Goal: Information Seeking & Learning: Learn about a topic

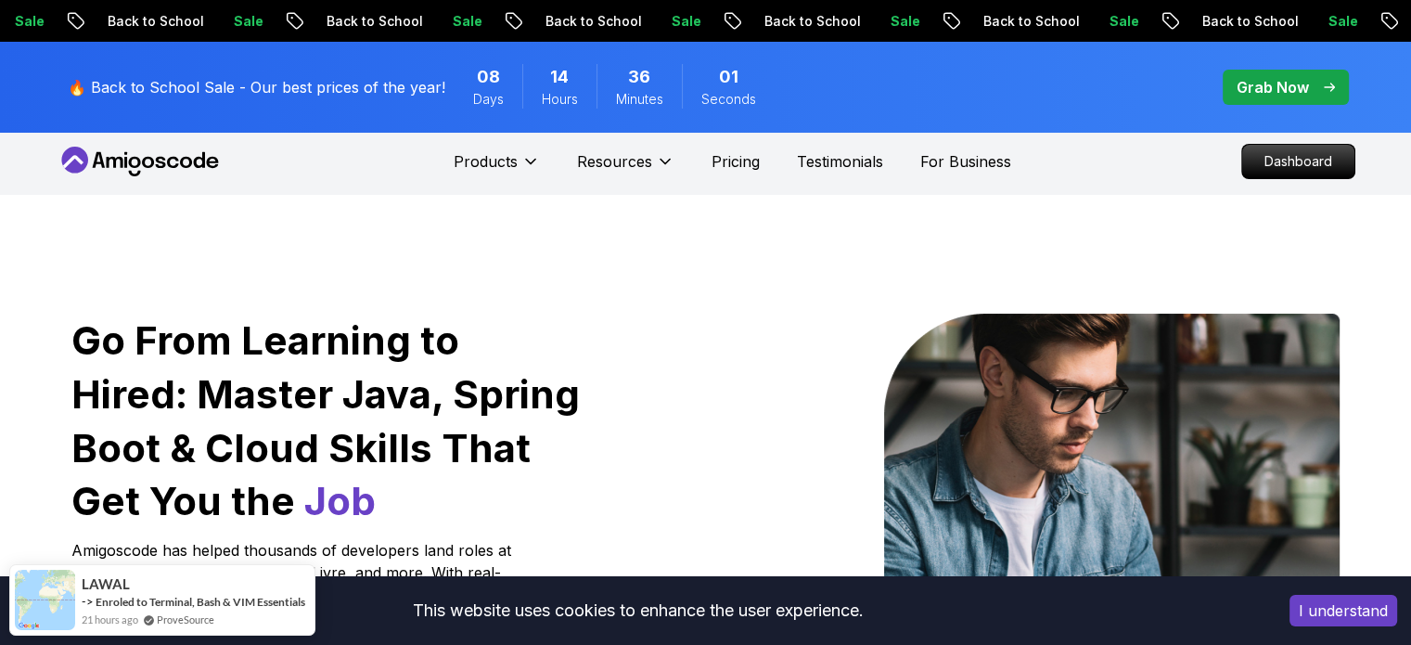
scroll to position [185, 0]
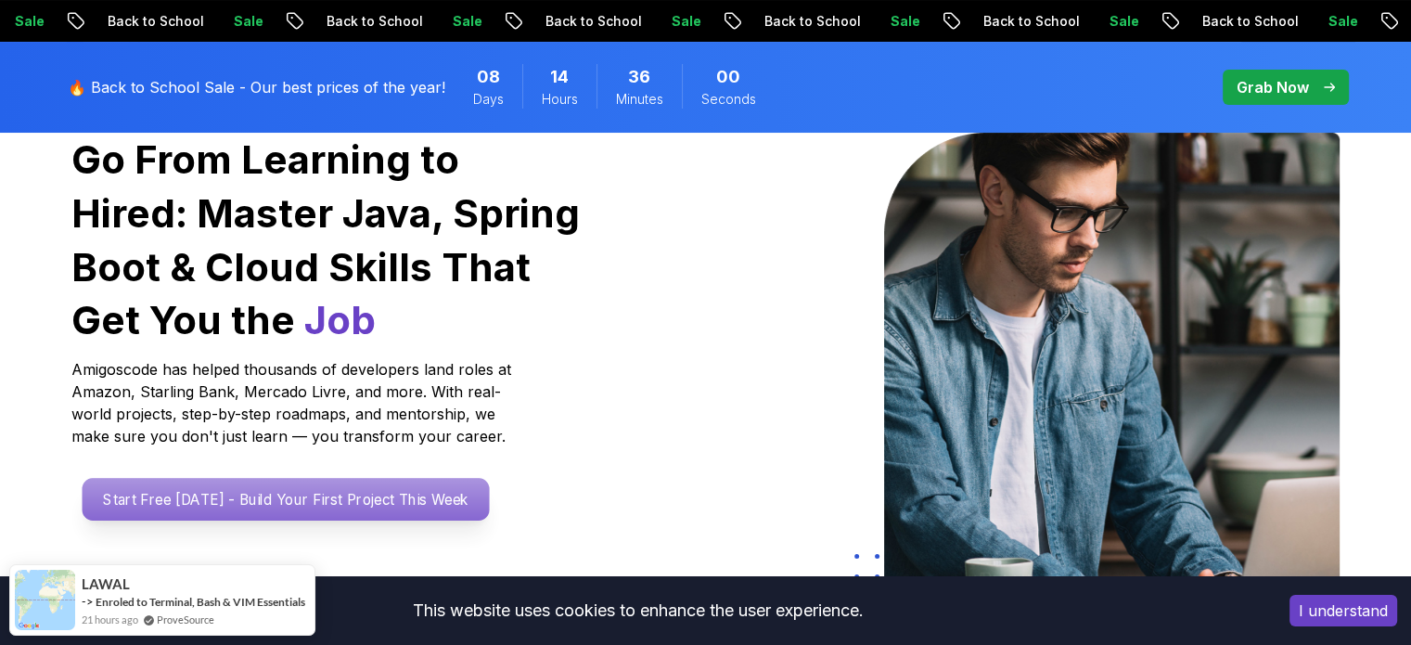
click at [146, 507] on p "Start Free [DATE] - Build Your First Project This Week" at bounding box center [285, 499] width 407 height 43
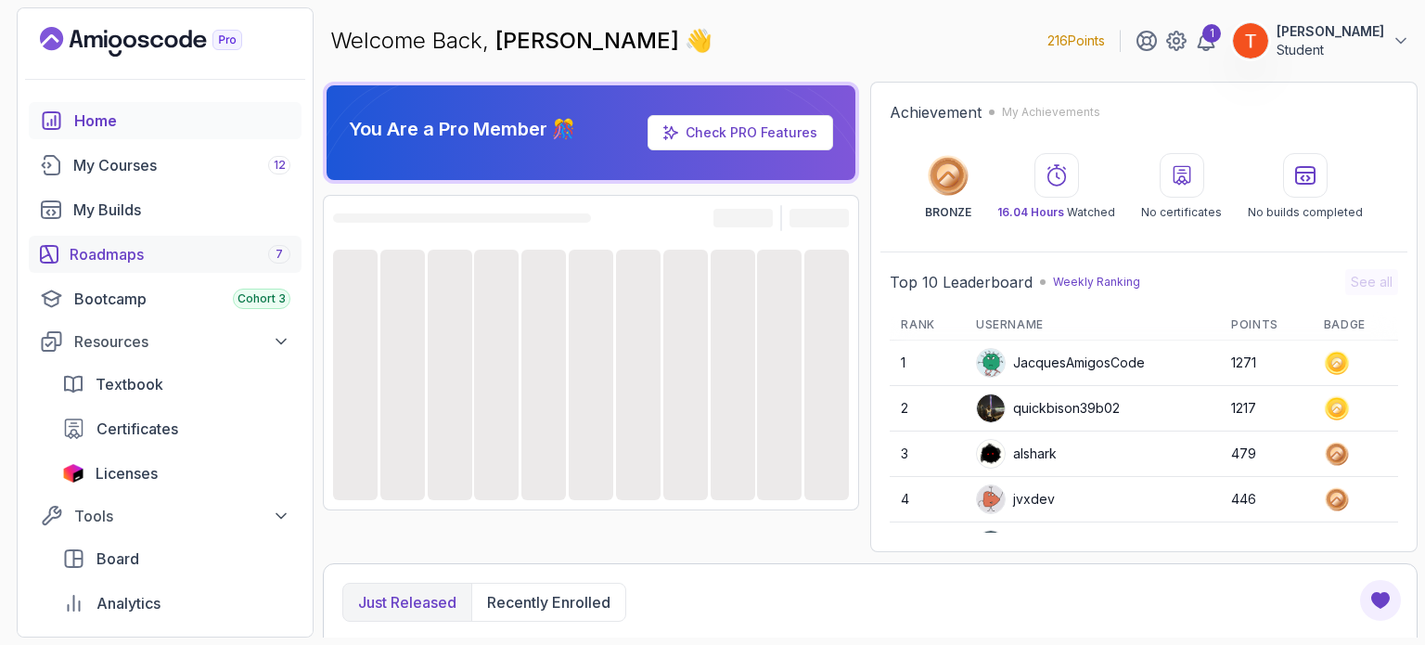
click at [182, 249] on div "Roadmaps 7" at bounding box center [180, 254] width 221 height 22
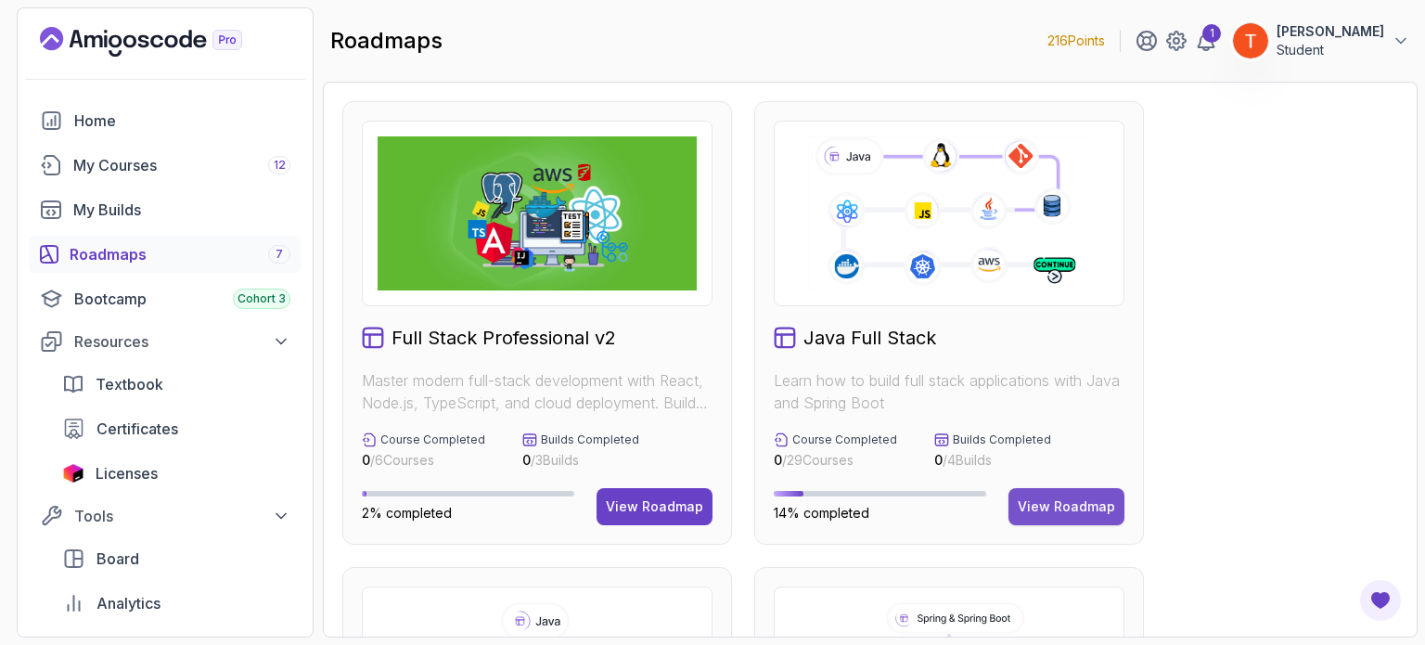
click at [1078, 514] on div "View Roadmap" at bounding box center [1065, 506] width 97 height 19
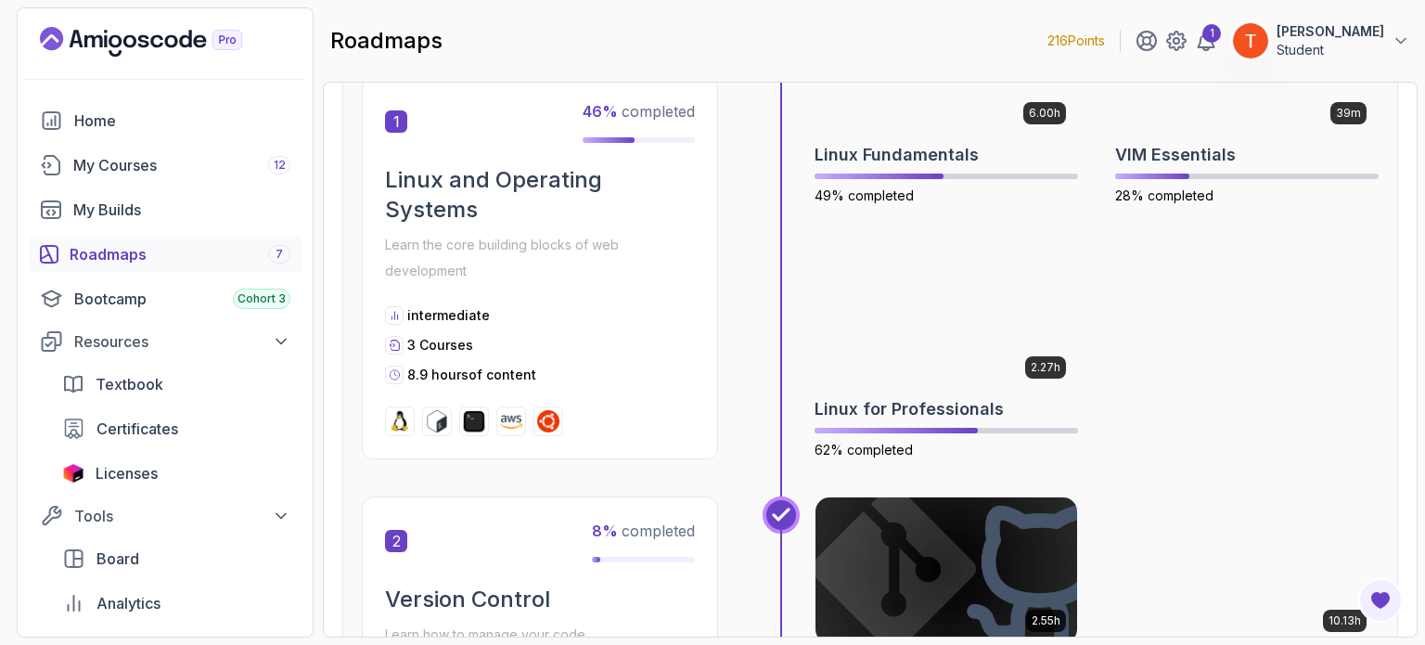
scroll to position [556, 0]
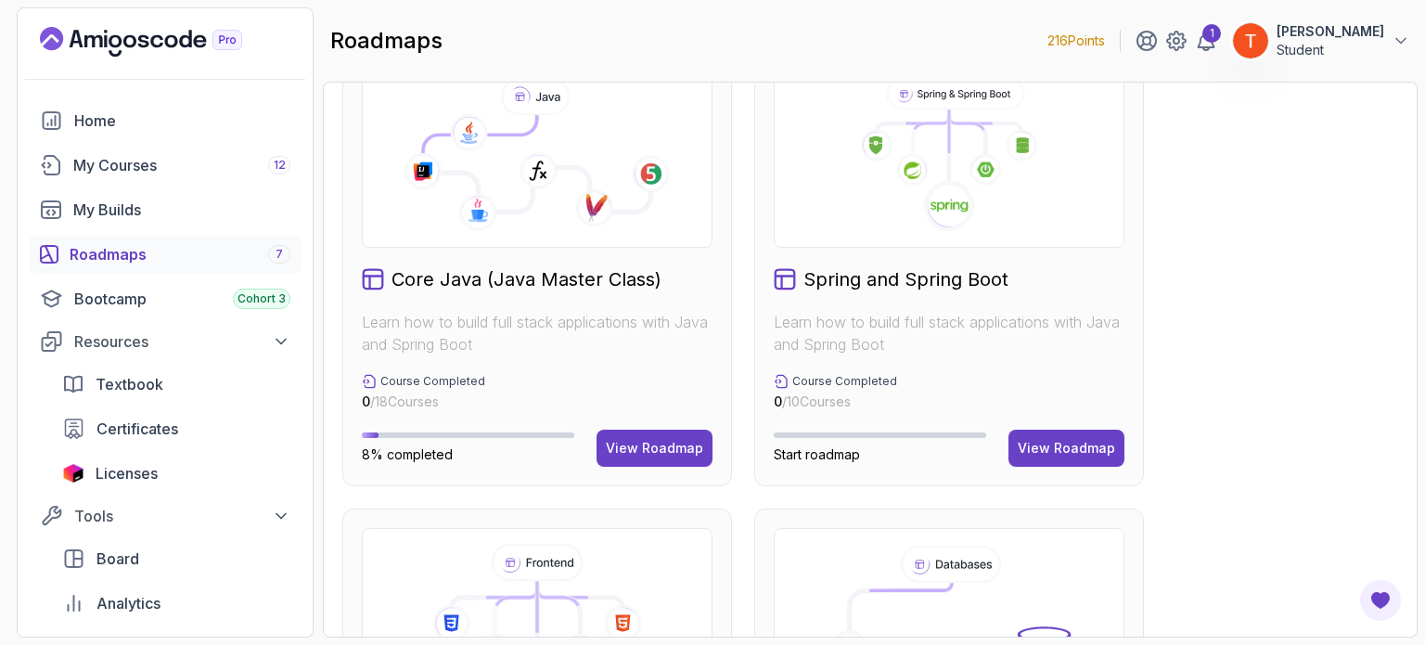
scroll to position [649, 0]
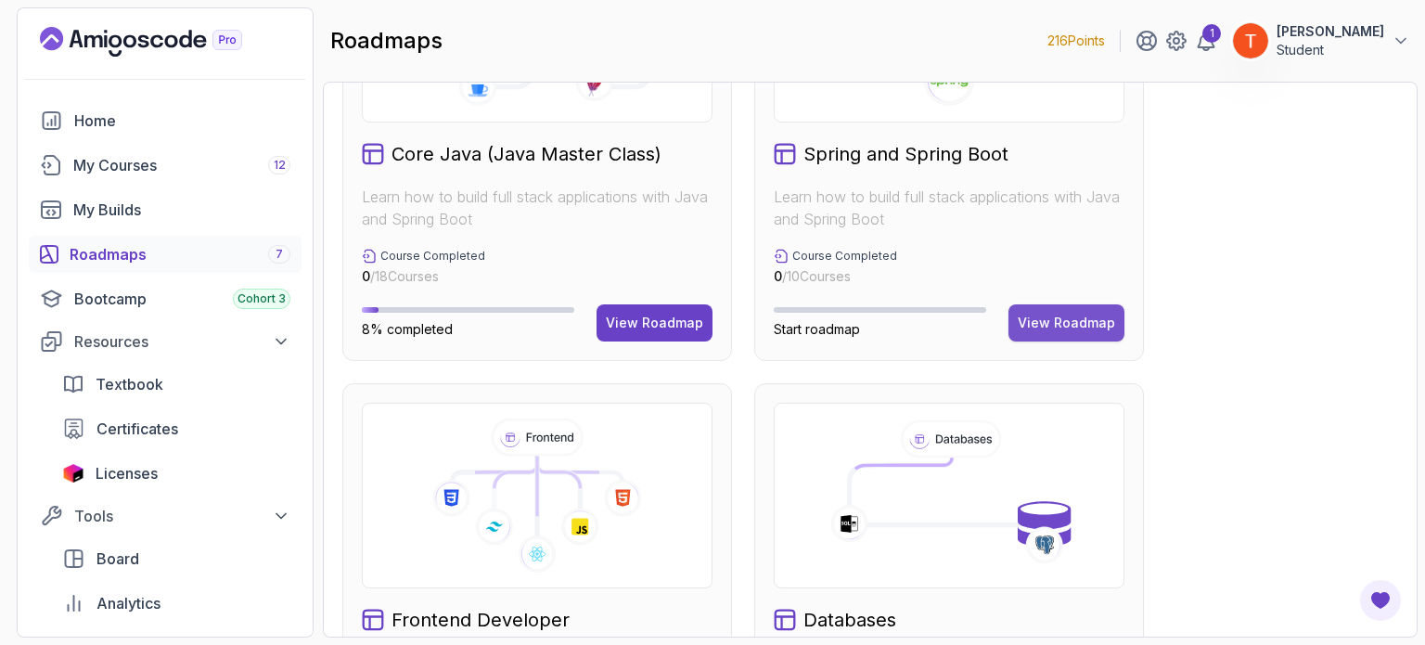
click at [1061, 310] on button "View Roadmap" at bounding box center [1066, 322] width 116 height 37
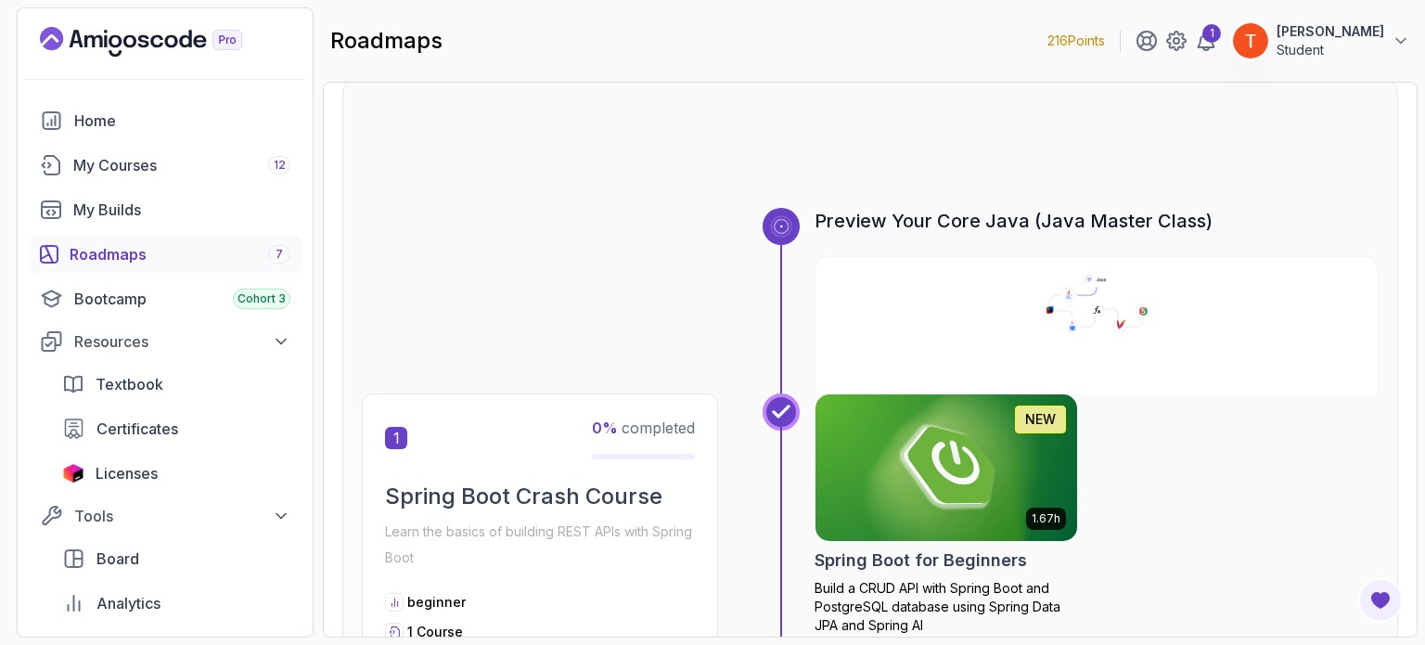
scroll to position [185, 0]
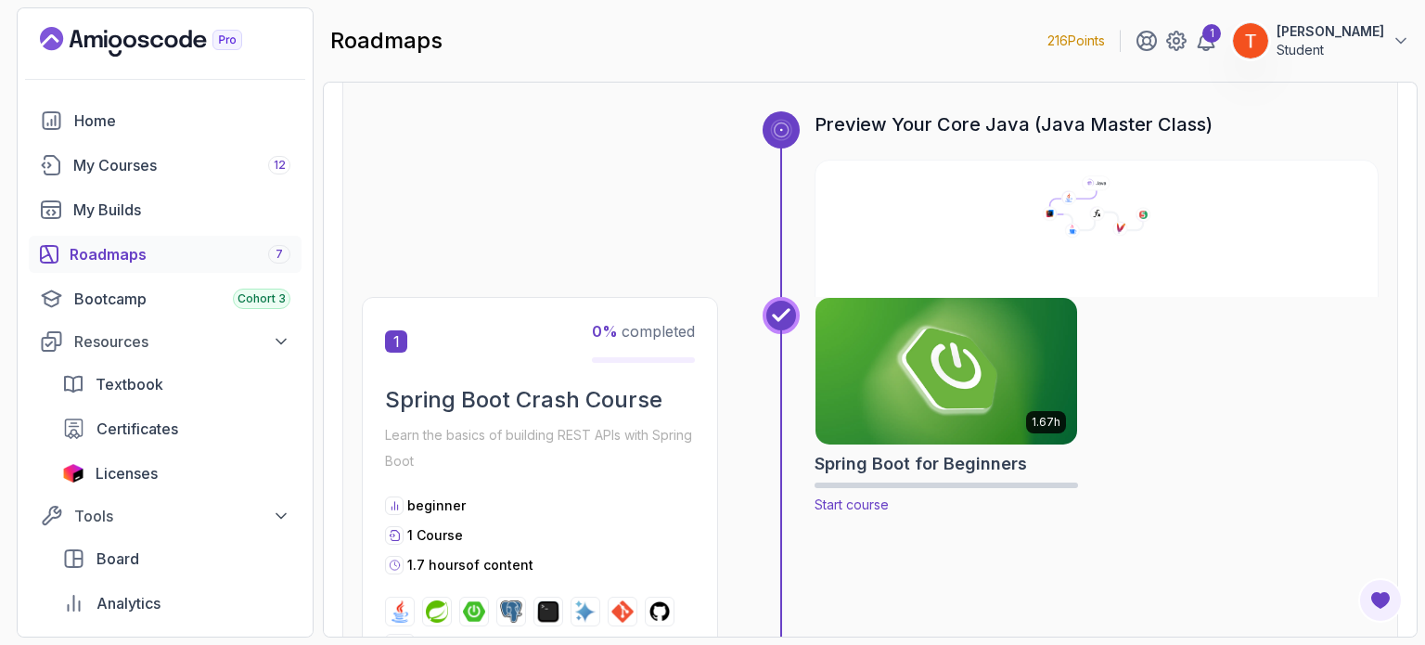
click at [964, 370] on img at bounding box center [946, 371] width 275 height 154
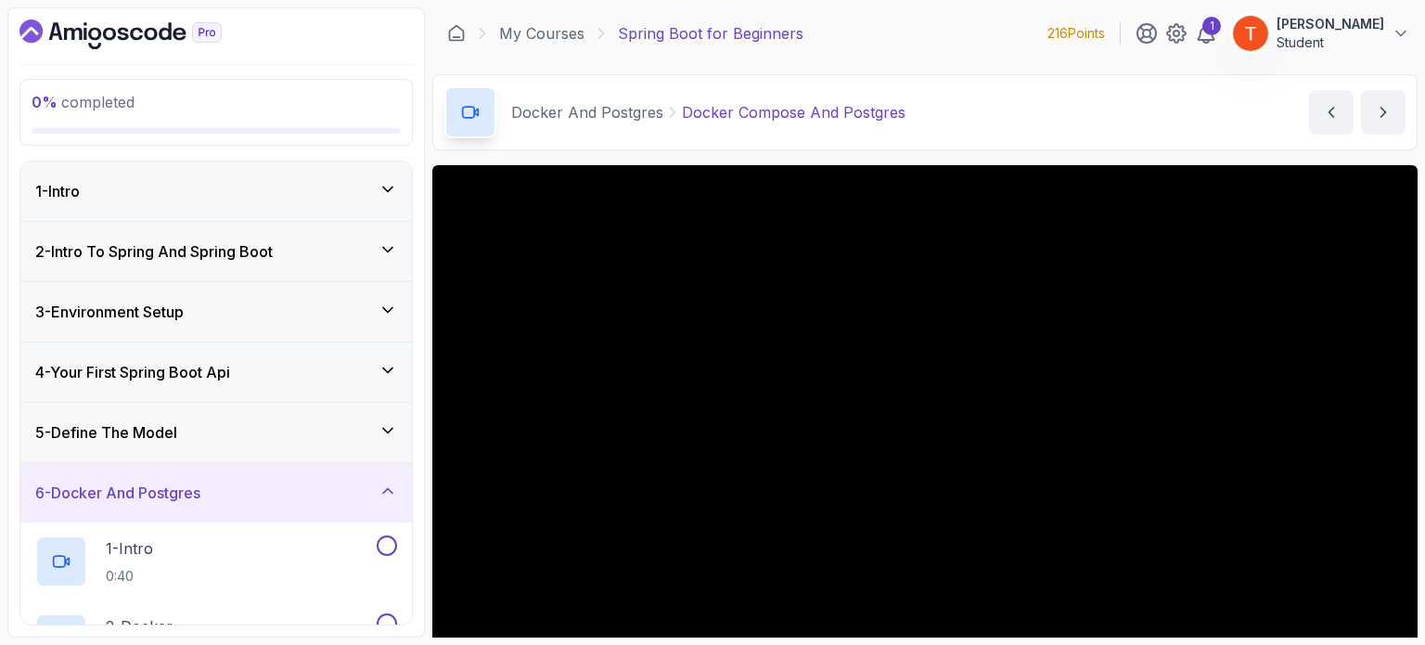
click at [172, 189] on div "1 - Intro" at bounding box center [216, 191] width 362 height 22
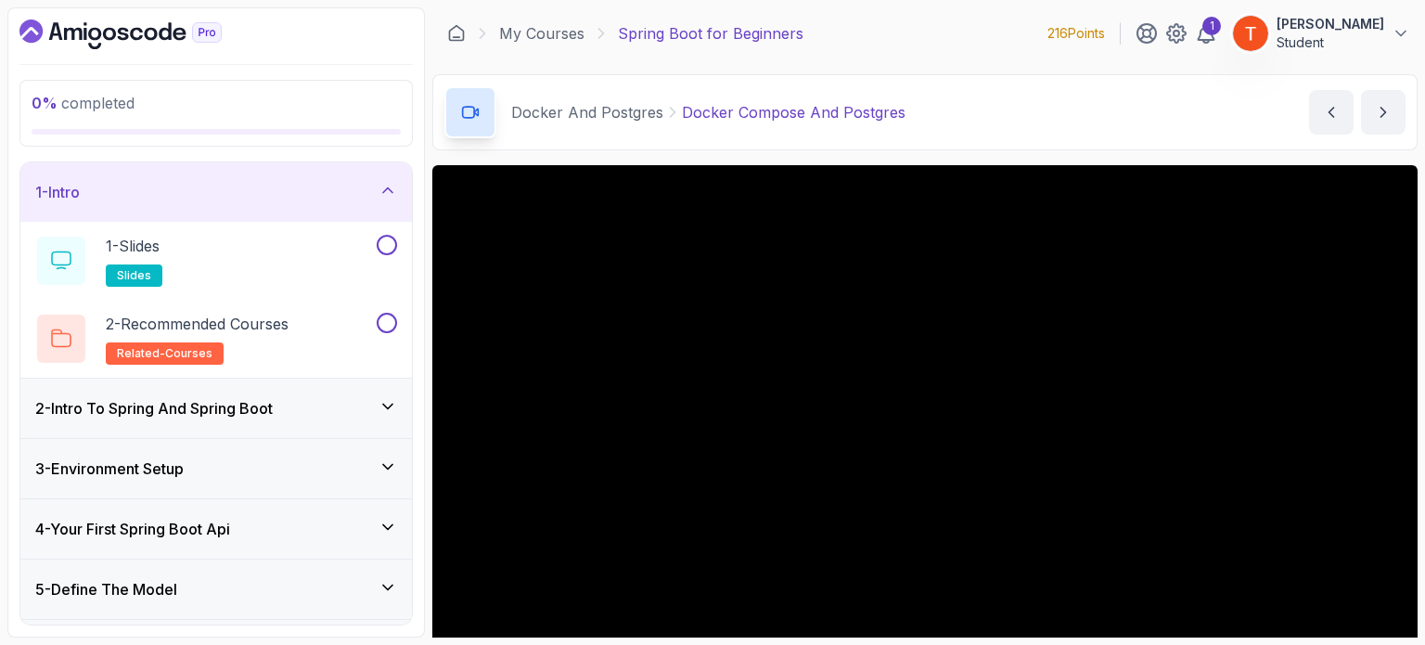
click at [203, 404] on h3 "2 - Intro To Spring And Spring Boot" at bounding box center [153, 408] width 237 height 22
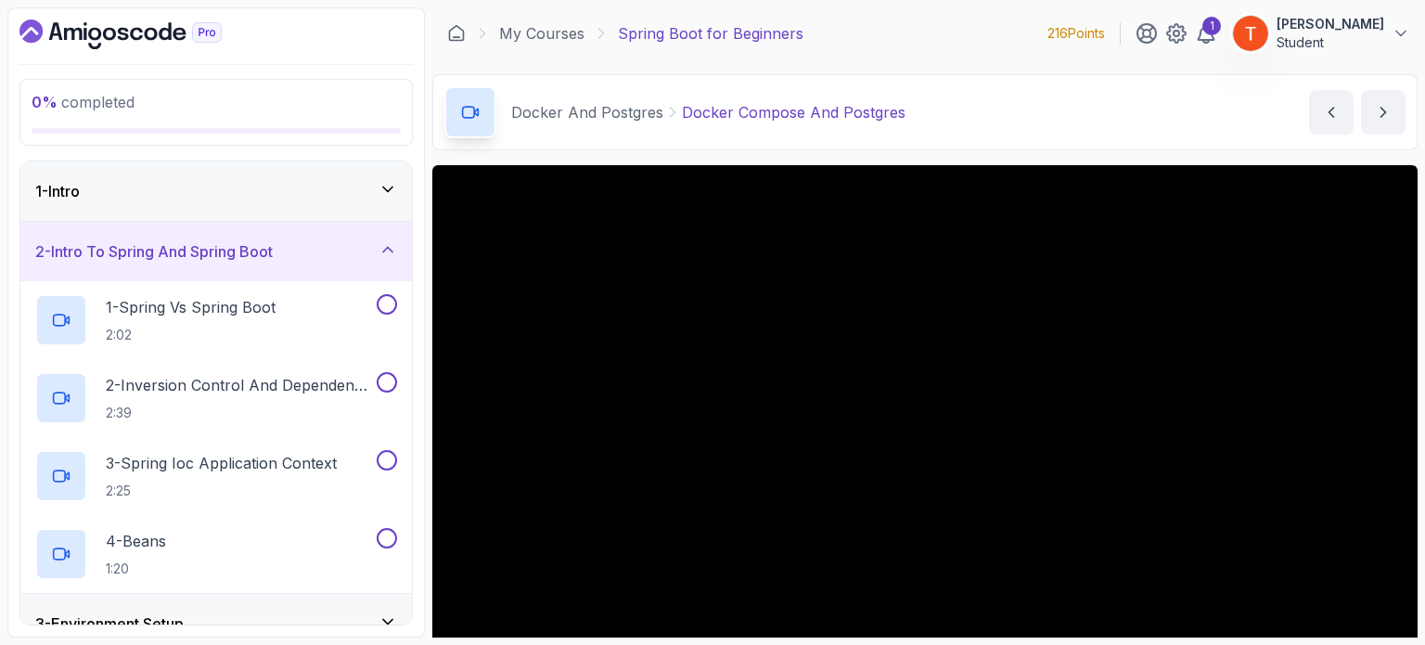
click at [240, 198] on div "1 - Intro" at bounding box center [216, 191] width 362 height 22
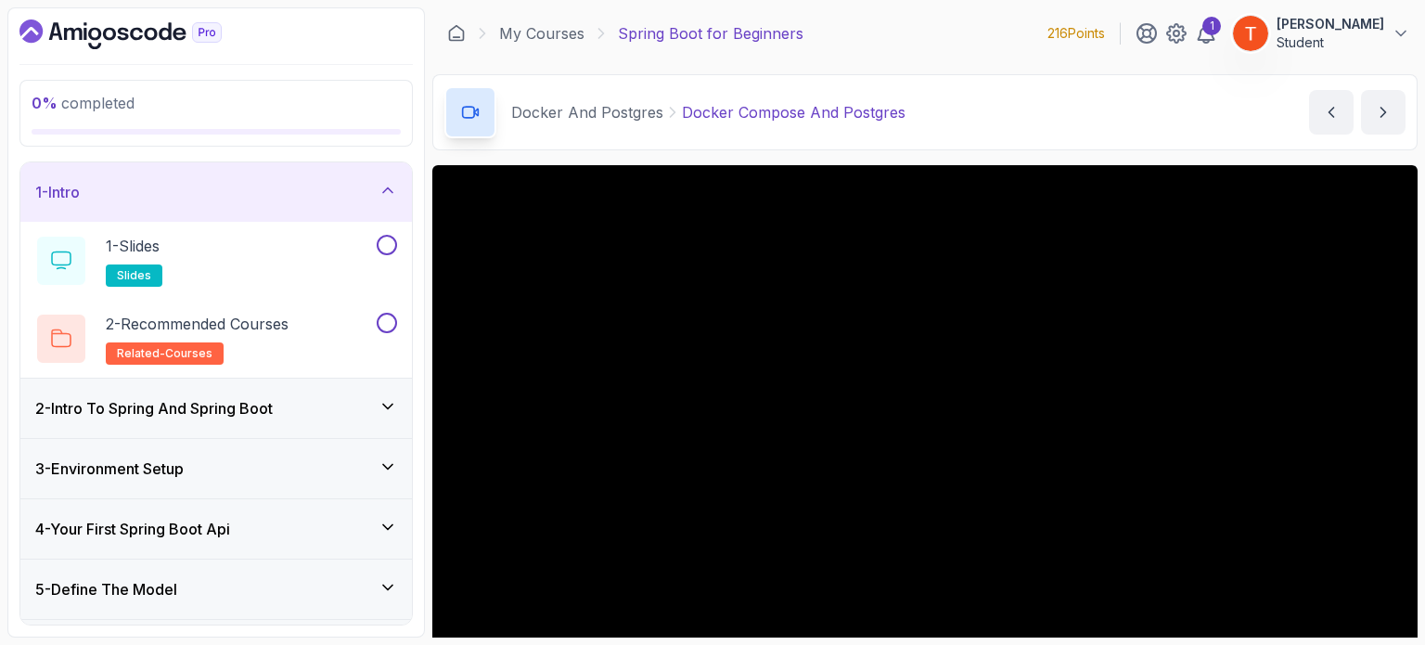
click at [174, 392] on div "2 - Intro To Spring And Spring Boot" at bounding box center [215, 407] width 391 height 59
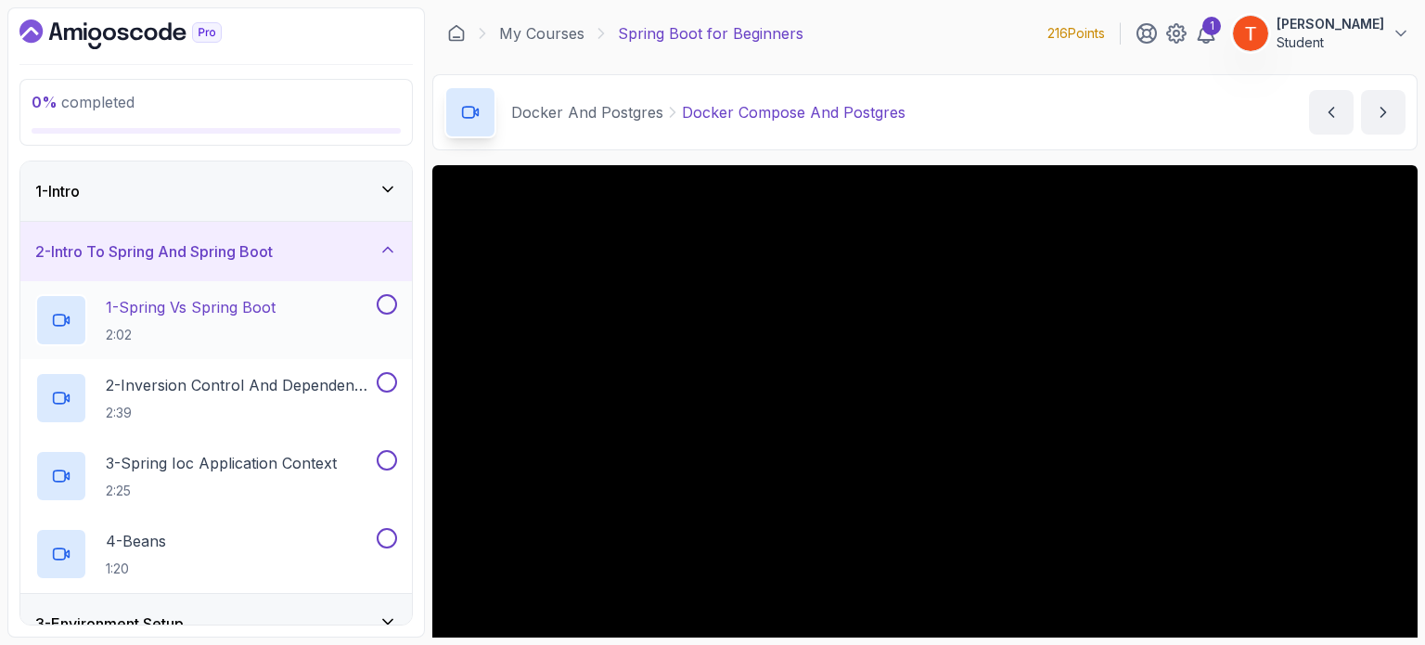
click at [210, 294] on div "1 - Spring Vs Spring Boot 2:02" at bounding box center [204, 320] width 338 height 52
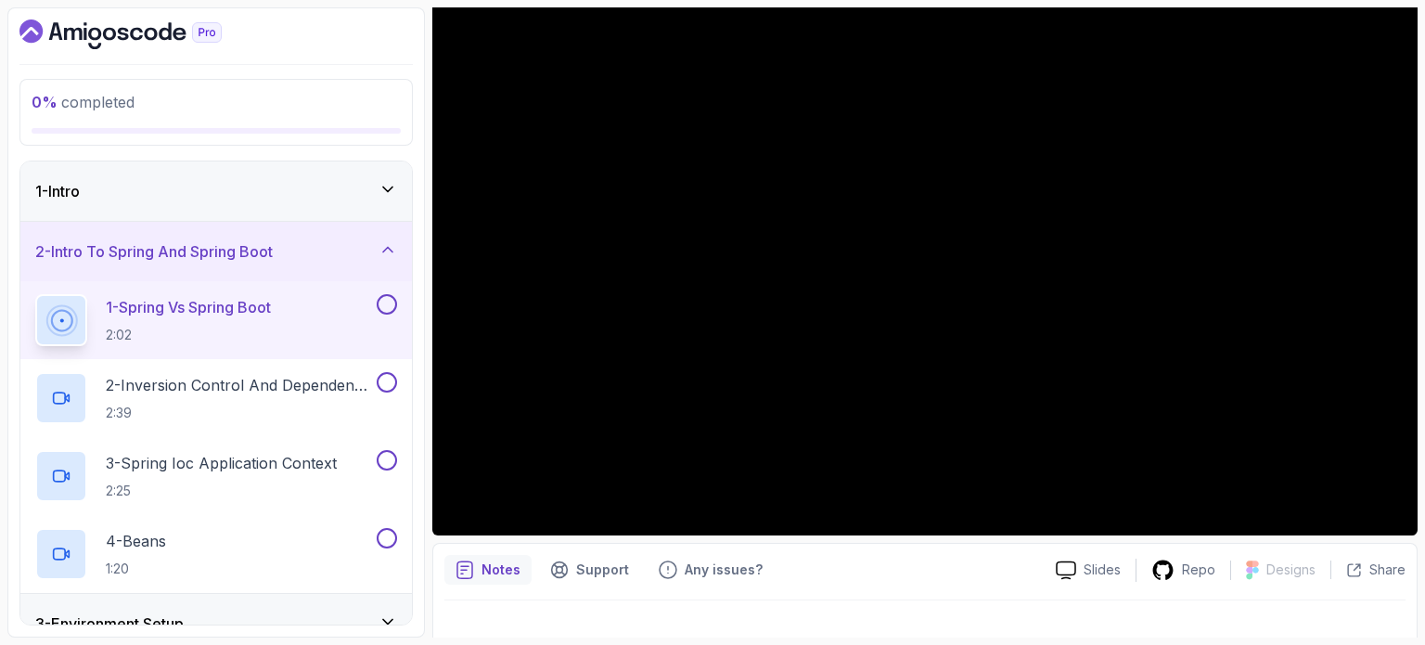
scroll to position [185, 0]
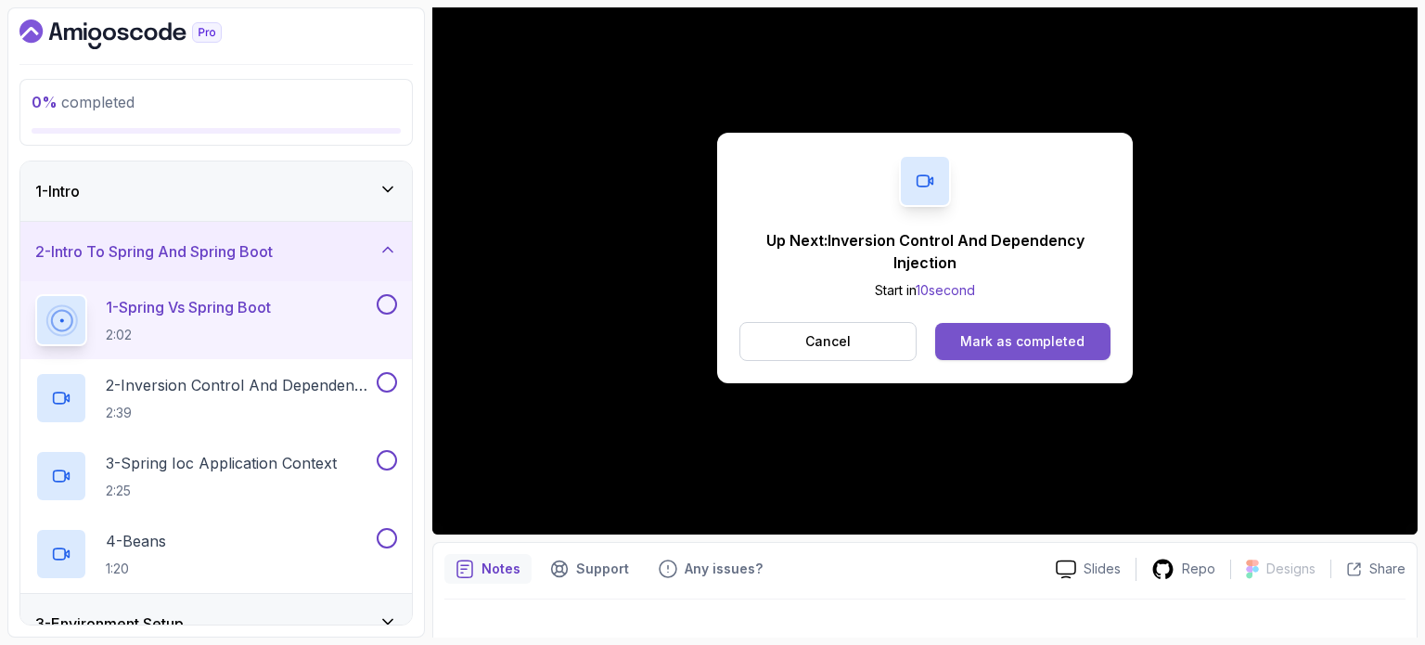
click at [1008, 333] on div "Mark as completed" at bounding box center [1022, 341] width 124 height 19
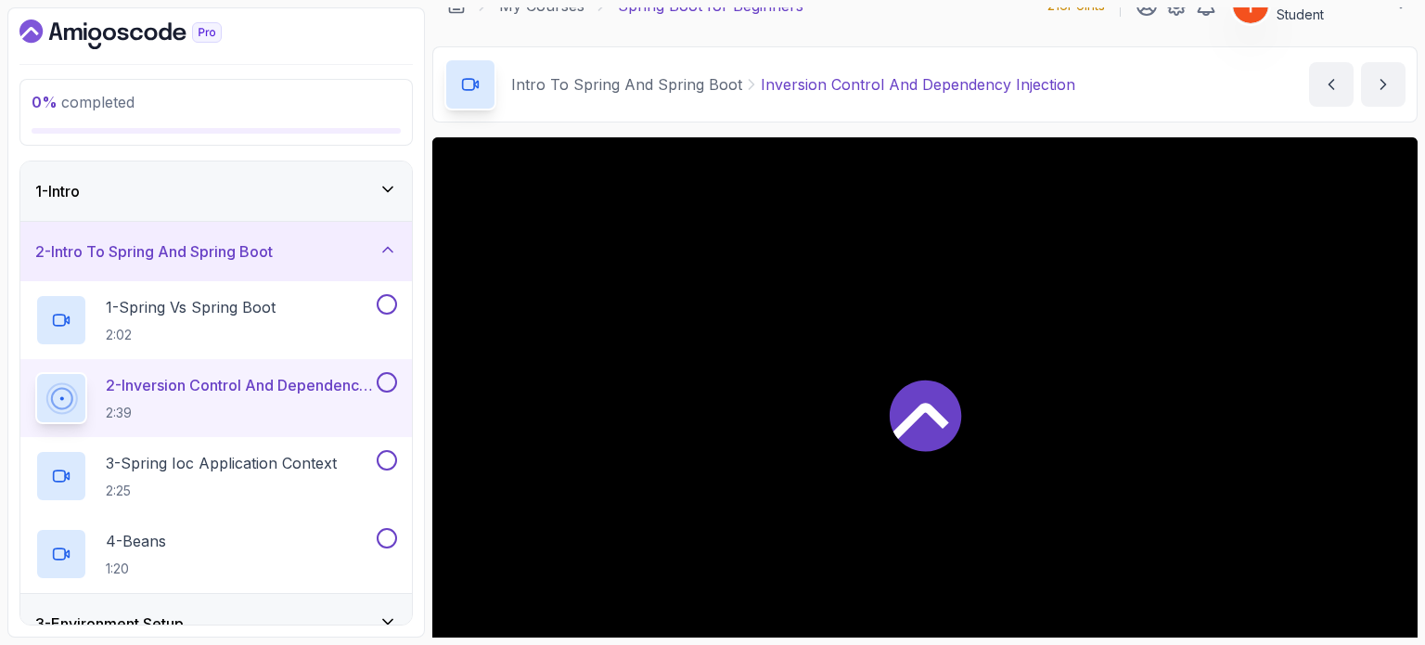
scroll to position [73, 0]
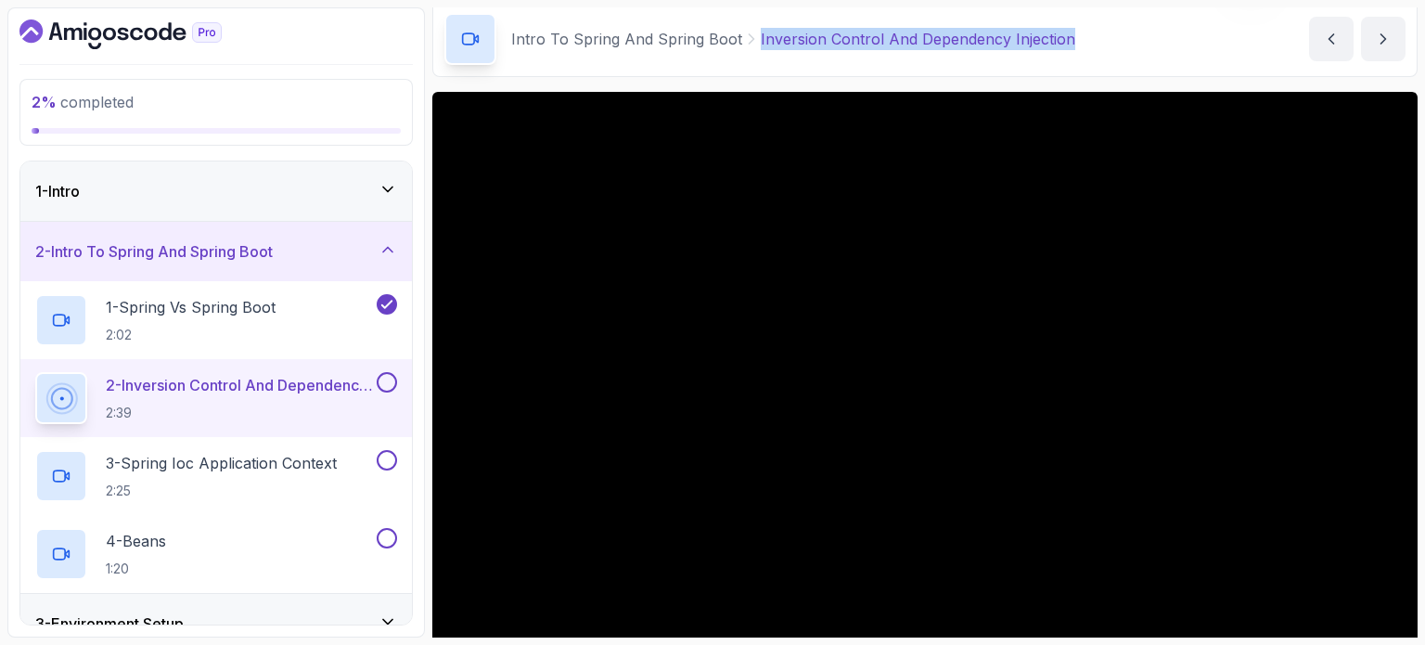
copy p "Inversion Control And Dependency Injection"
drag, startPoint x: 752, startPoint y: 37, endPoint x: 1119, endPoint y: 67, distance: 368.5
click at [1119, 67] on div "Intro To Spring And Spring Boot Inversion Control And Dependency Injection Inve…" at bounding box center [924, 39] width 985 height 76
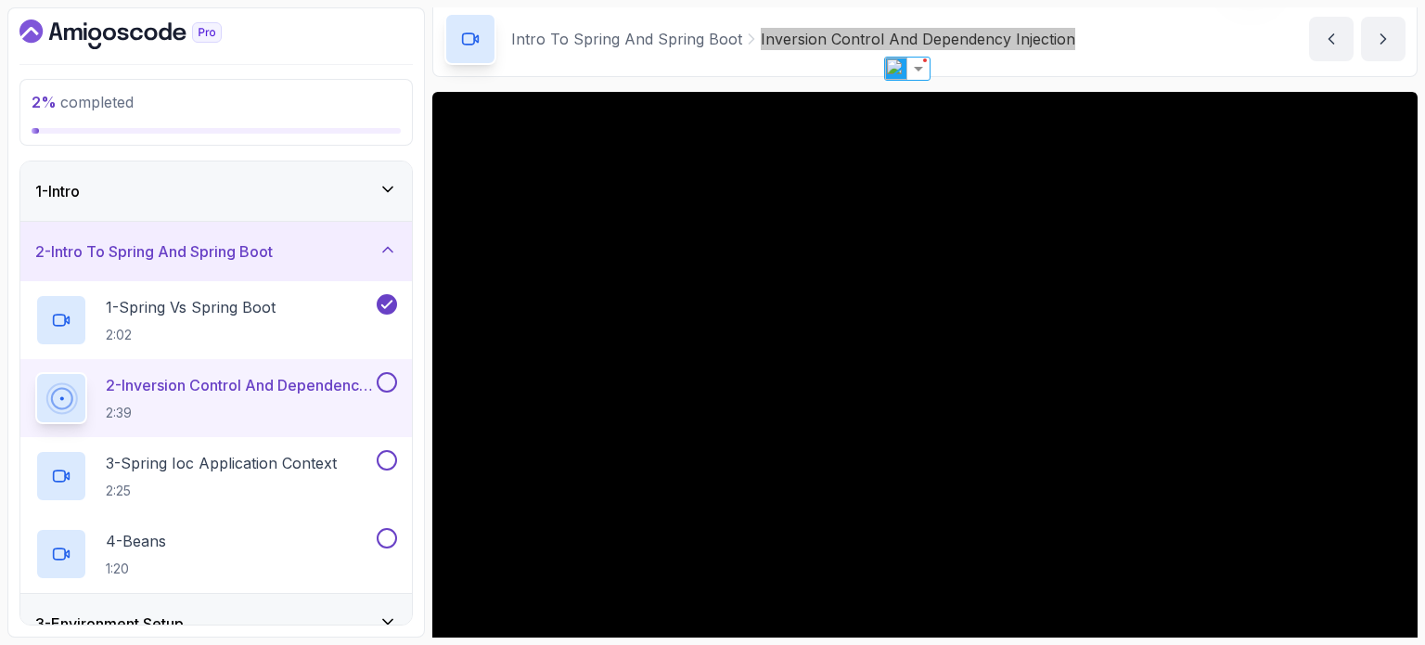
scroll to position [166, 0]
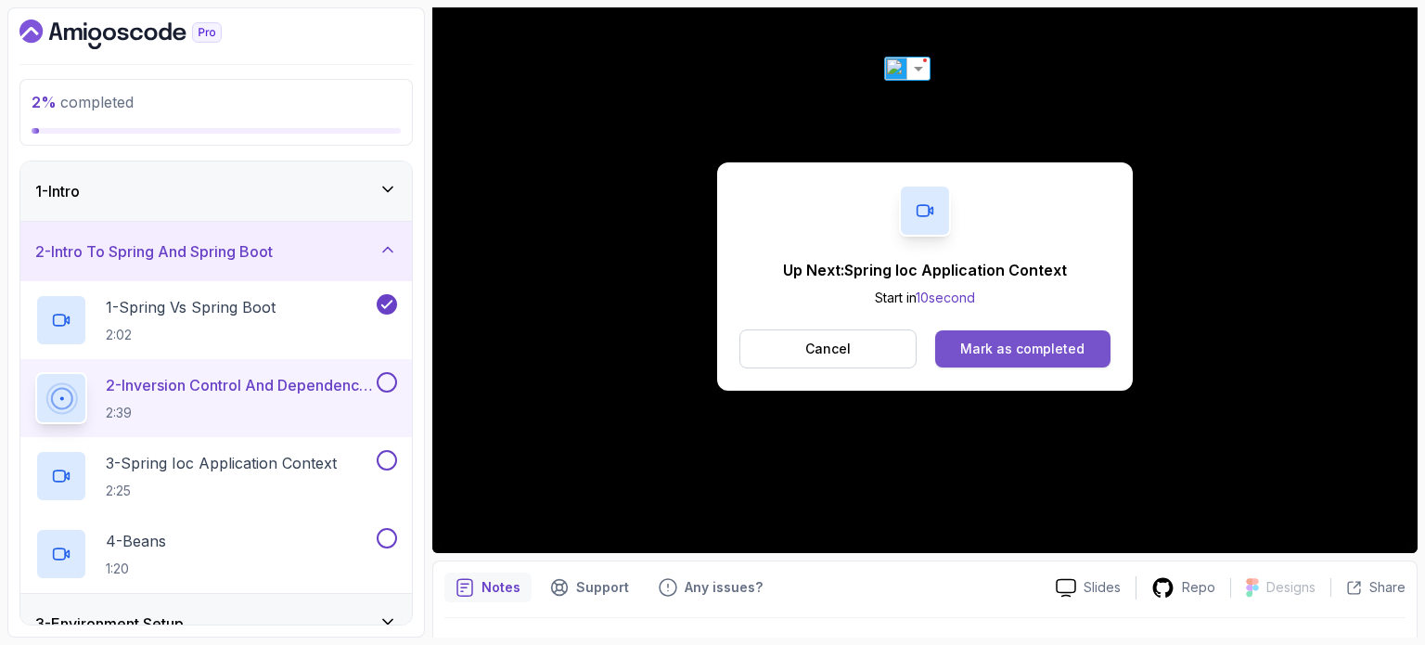
click at [1047, 343] on div "Mark as completed" at bounding box center [1022, 348] width 124 height 19
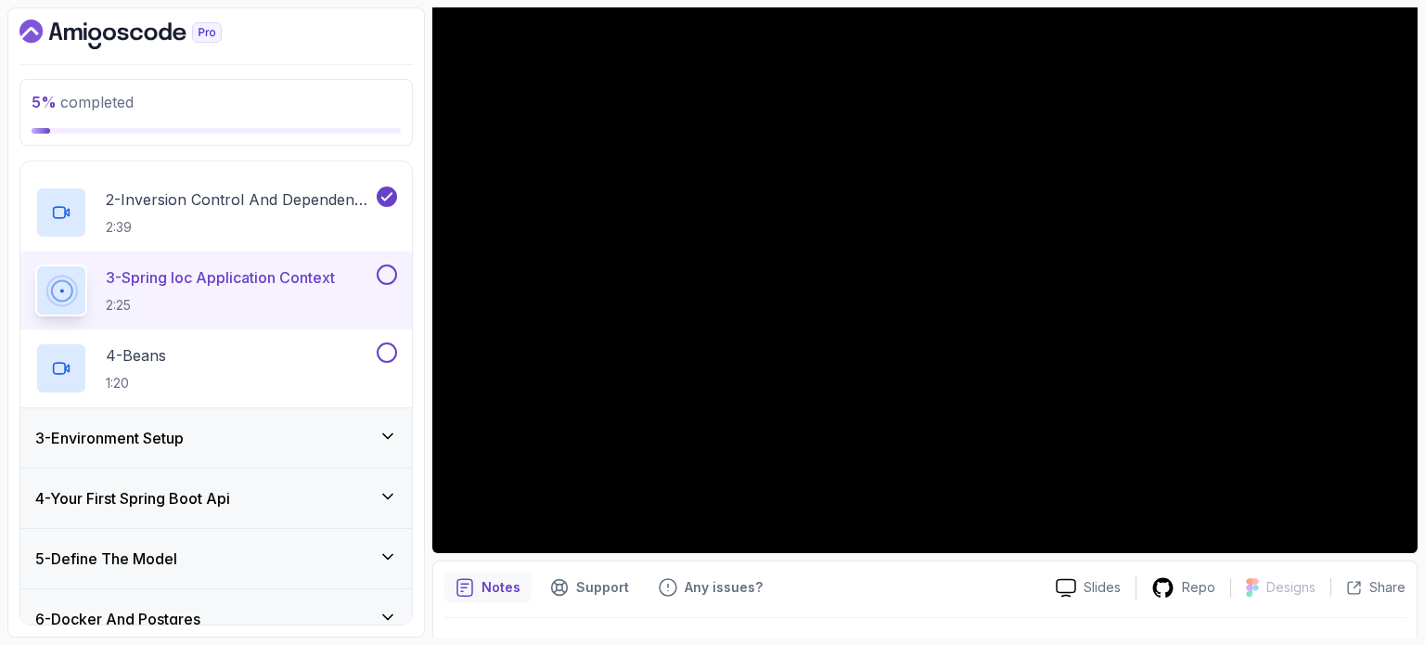
scroll to position [93, 0]
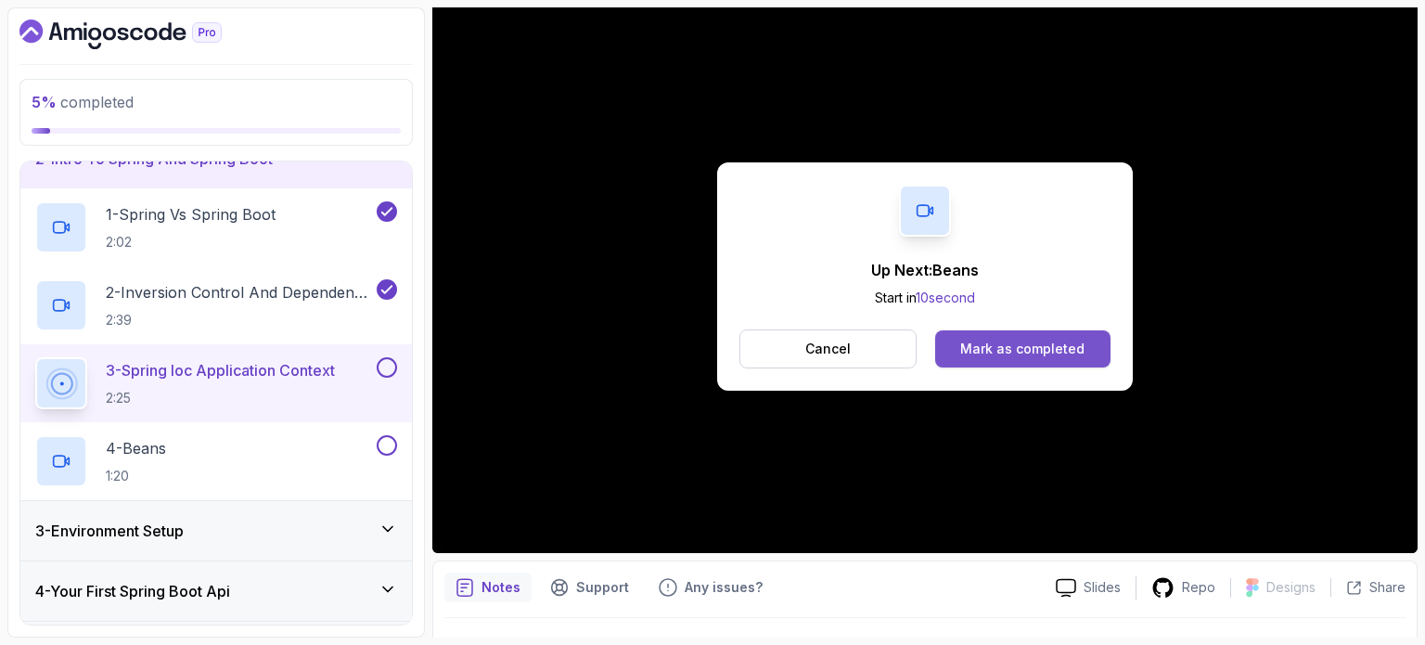
click at [1032, 355] on div "Mark as completed" at bounding box center [1022, 348] width 124 height 19
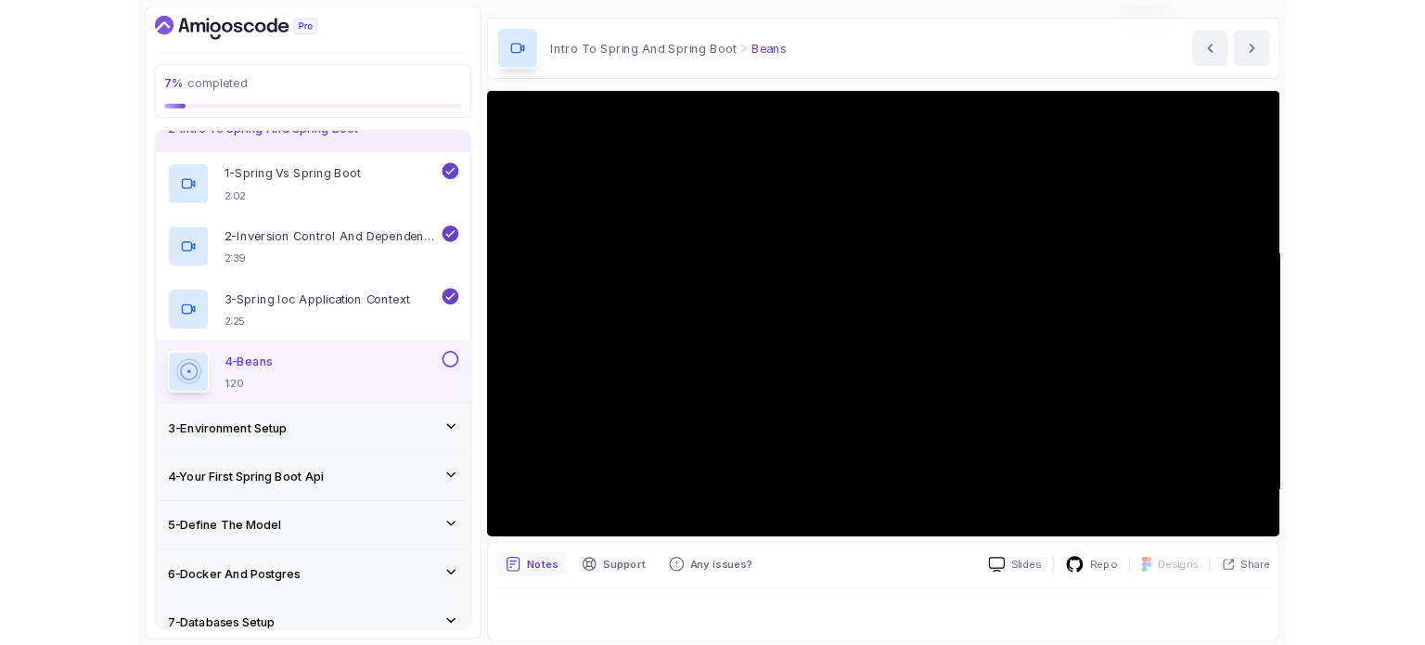
scroll to position [166, 0]
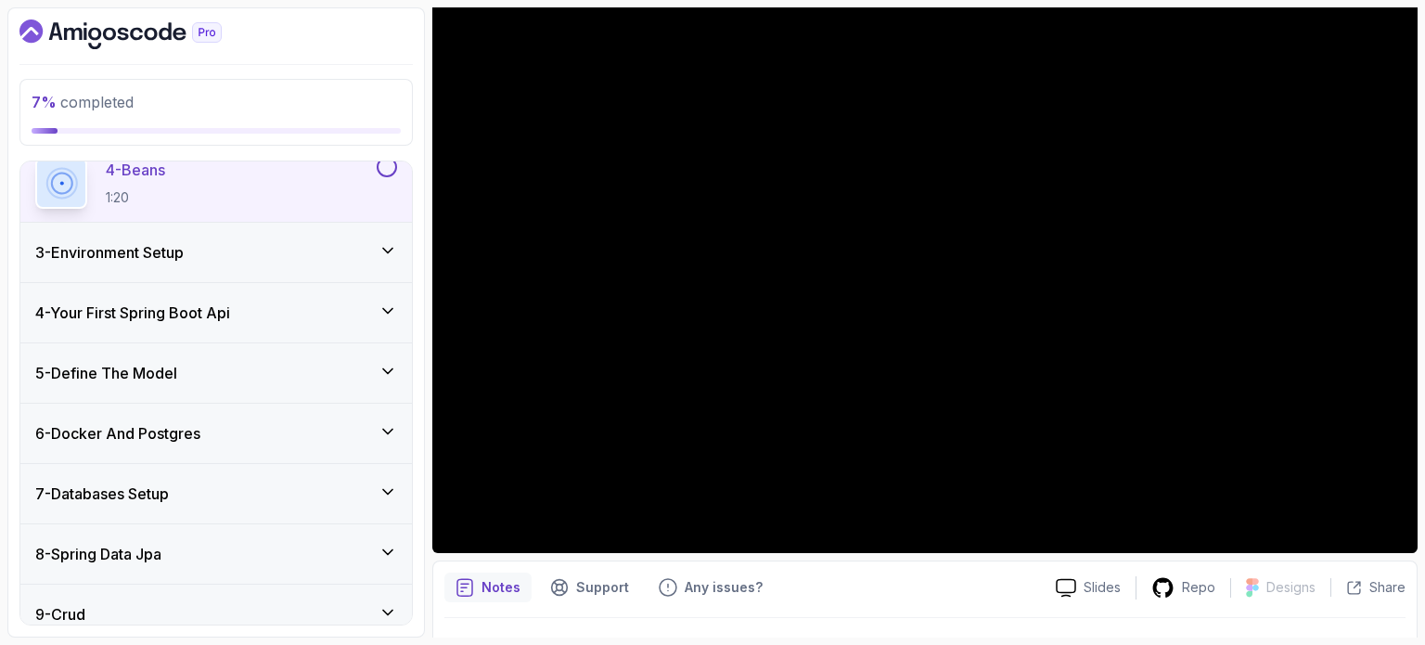
click at [339, 322] on div "4 - Your First Spring Boot Api" at bounding box center [216, 312] width 362 height 22
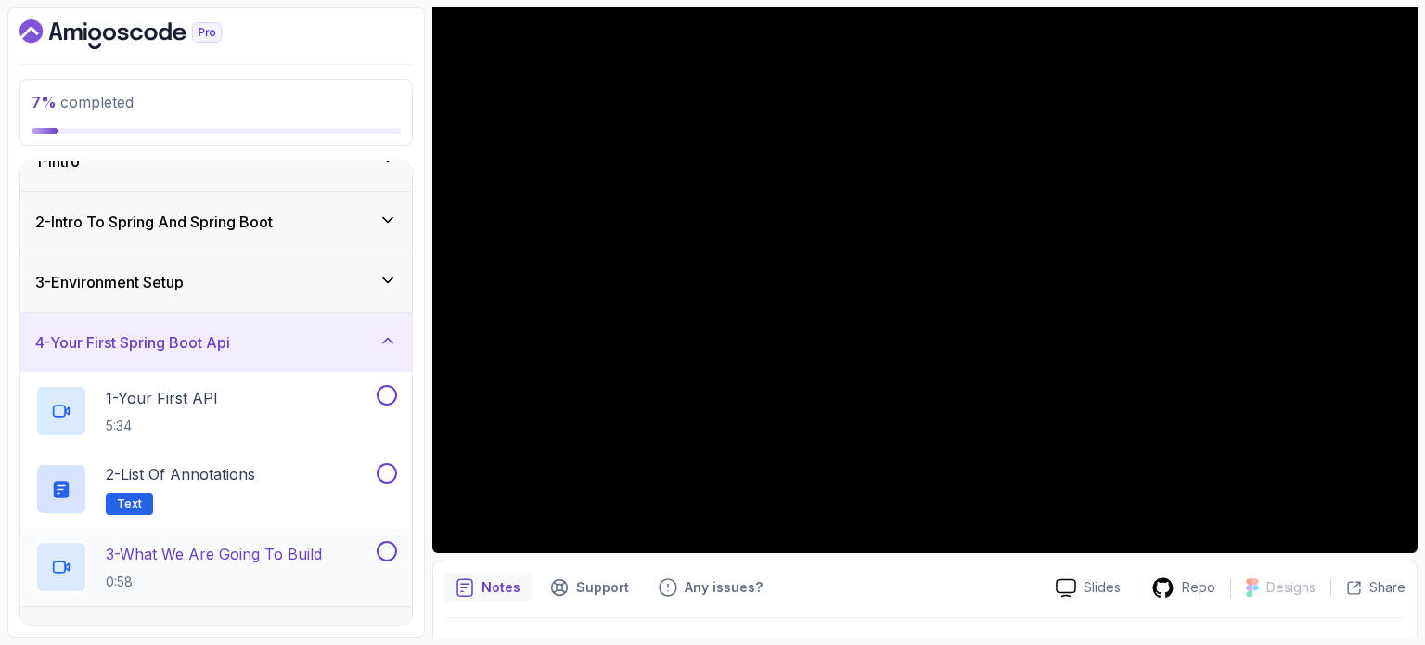
scroll to position [0, 0]
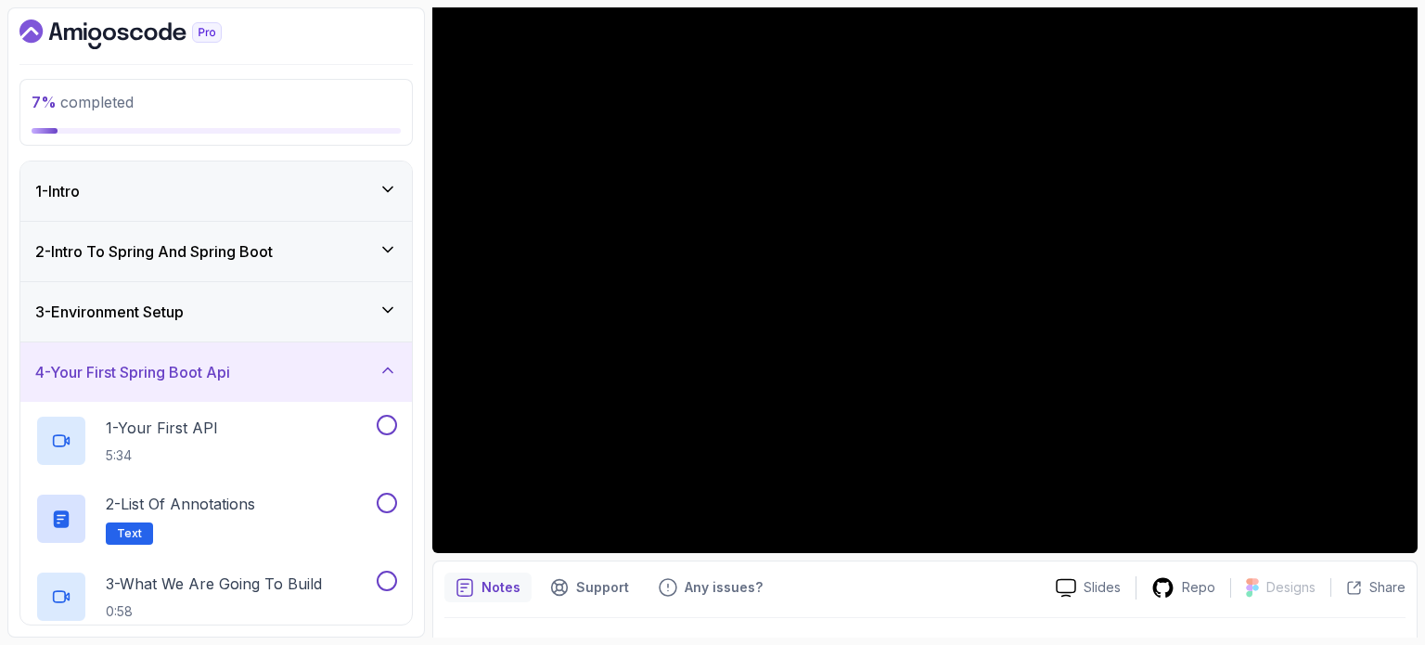
click at [184, 313] on h3 "3 - Environment Setup" at bounding box center [109, 311] width 148 height 22
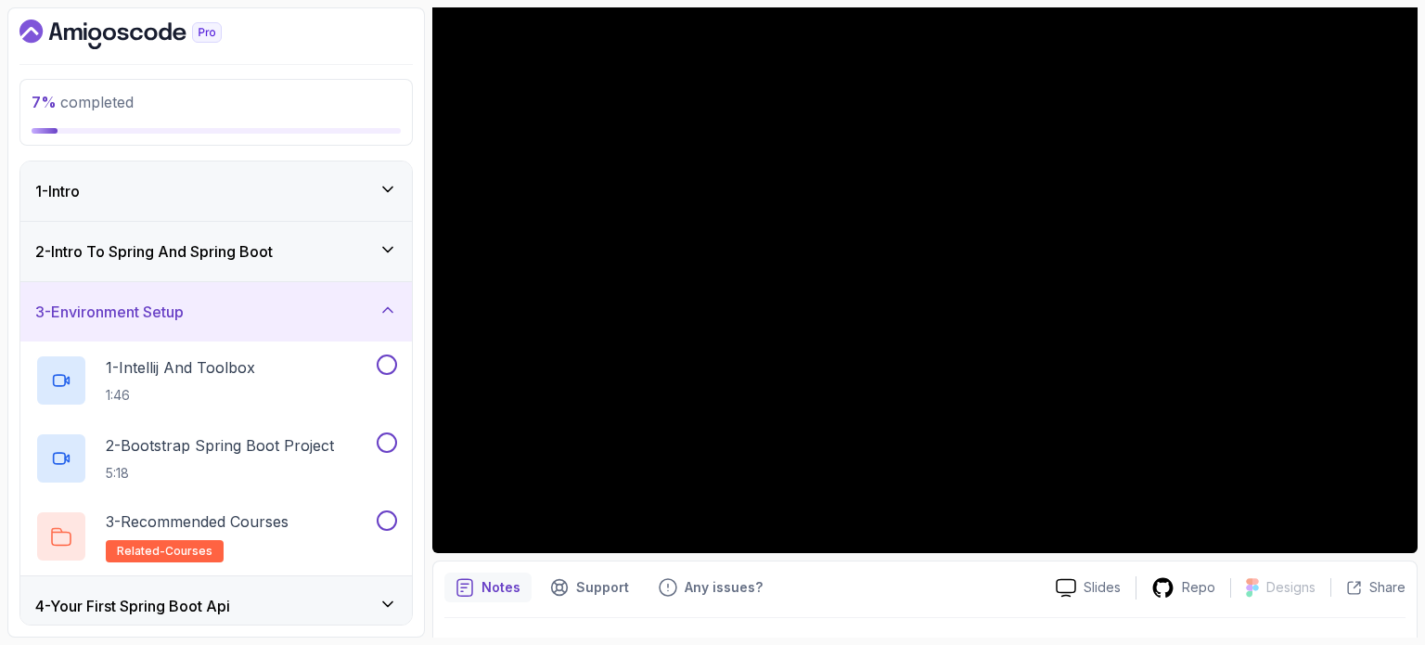
click at [243, 319] on div "3 - Environment Setup" at bounding box center [216, 311] width 362 height 22
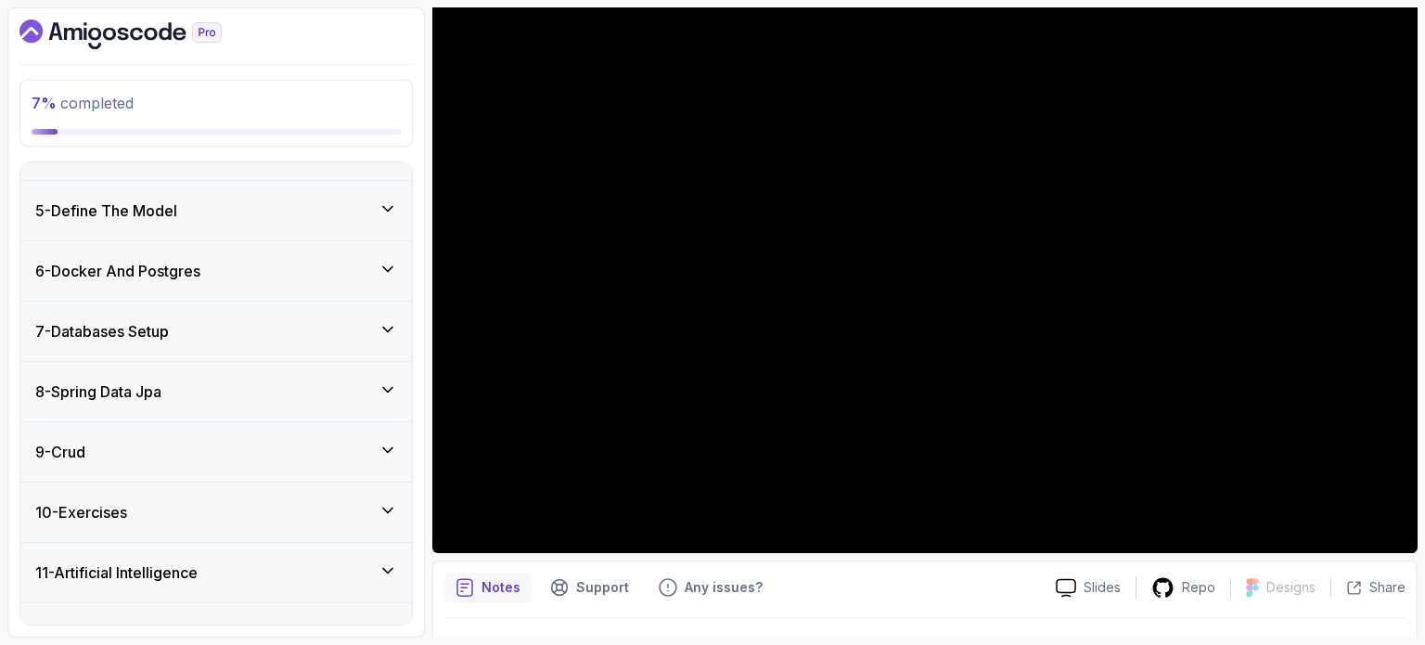
scroll to position [256, 0]
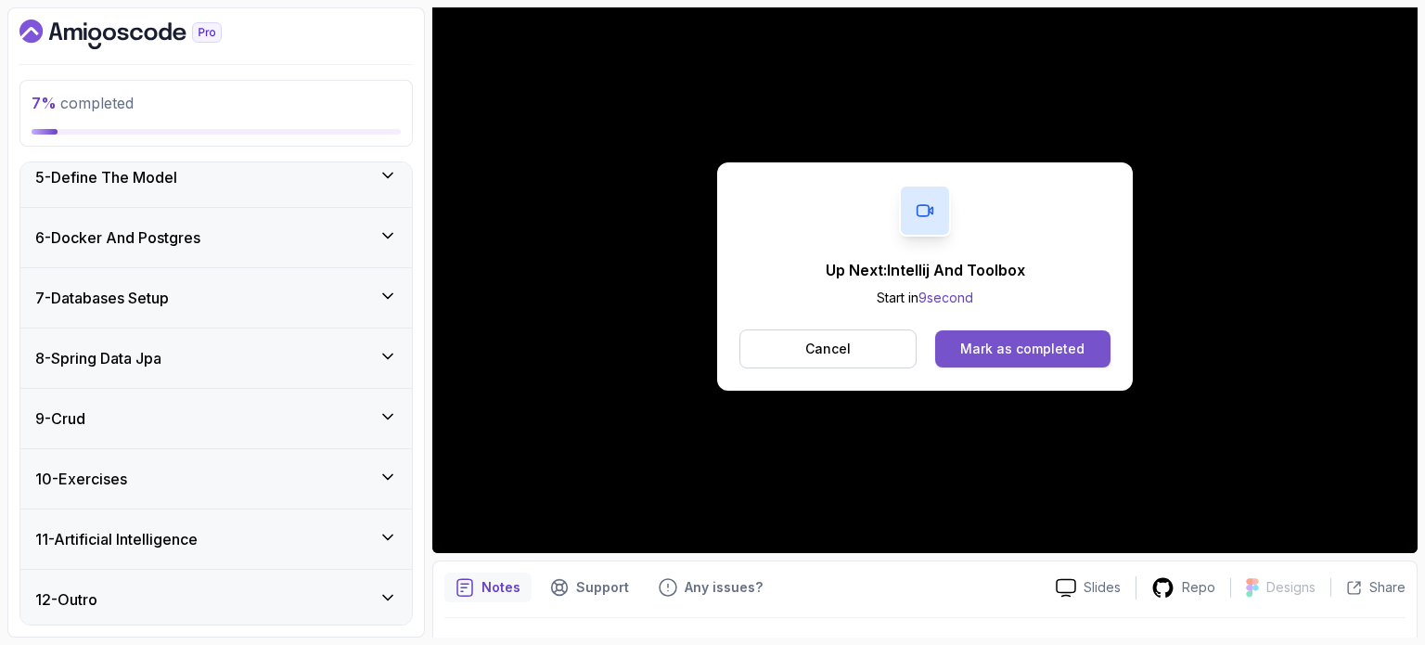
click at [1003, 339] on div "Mark as completed" at bounding box center [1022, 348] width 124 height 19
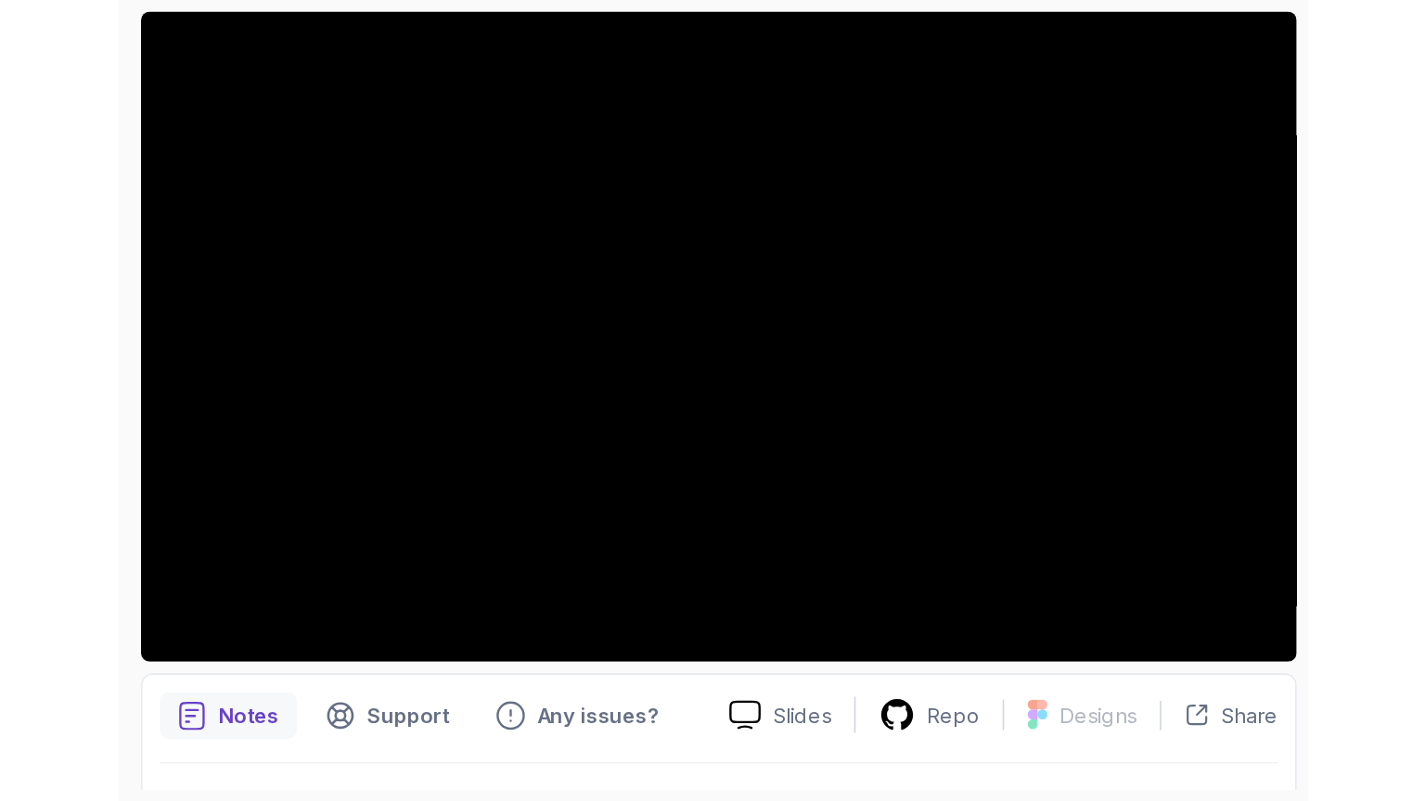
scroll to position [277, 0]
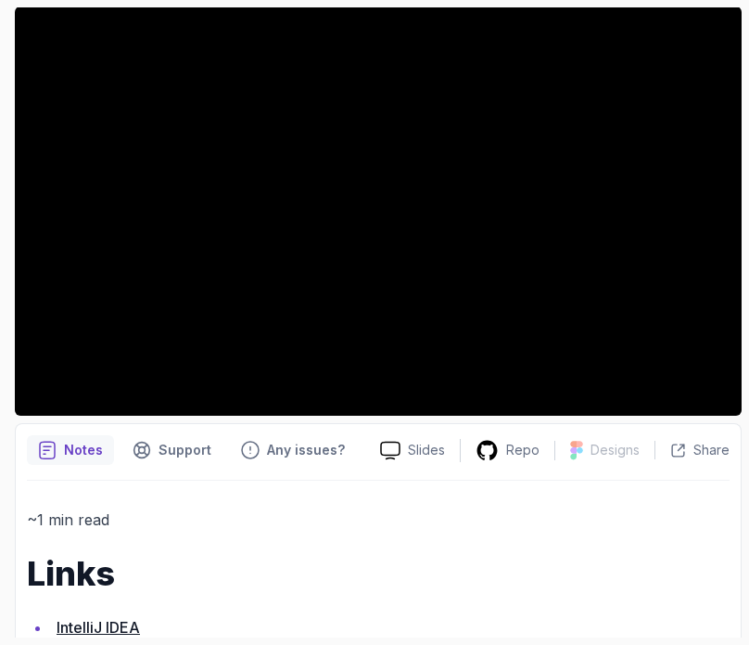
click at [654, 587] on h1 "Links" at bounding box center [378, 573] width 703 height 37
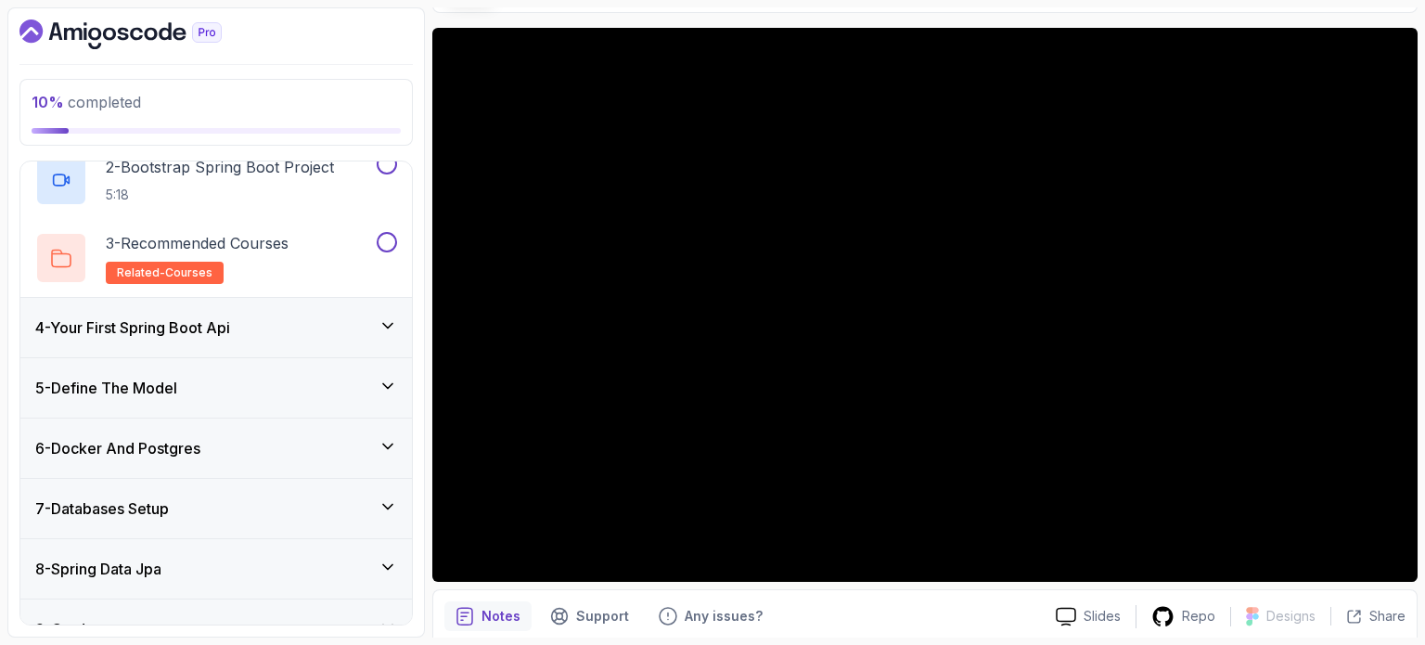
scroll to position [106, 0]
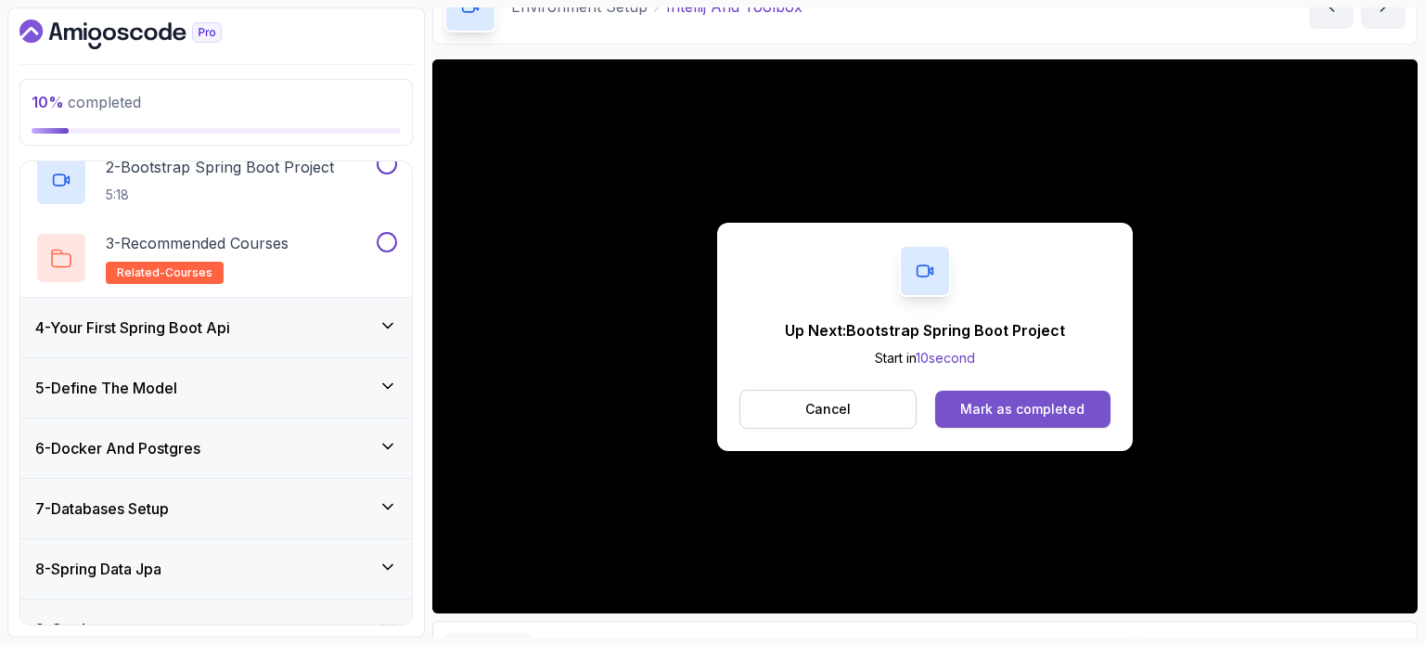
click at [1008, 406] on div "Mark as completed" at bounding box center [1022, 409] width 124 height 19
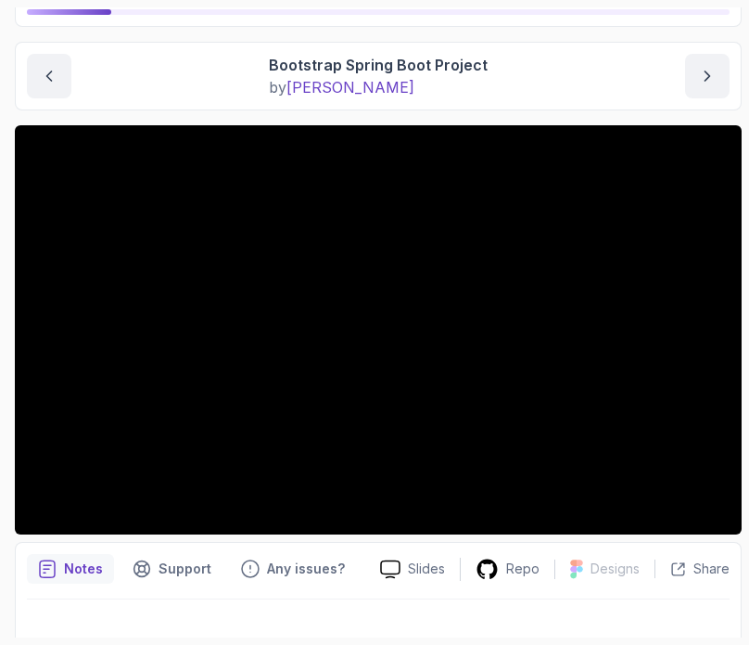
scroll to position [183, 0]
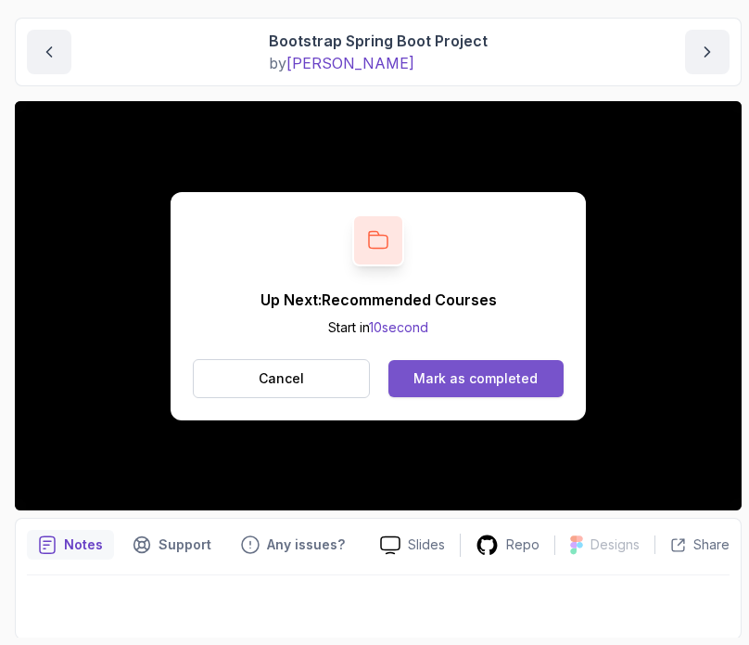
click at [512, 377] on div "Mark as completed" at bounding box center [476, 378] width 124 height 19
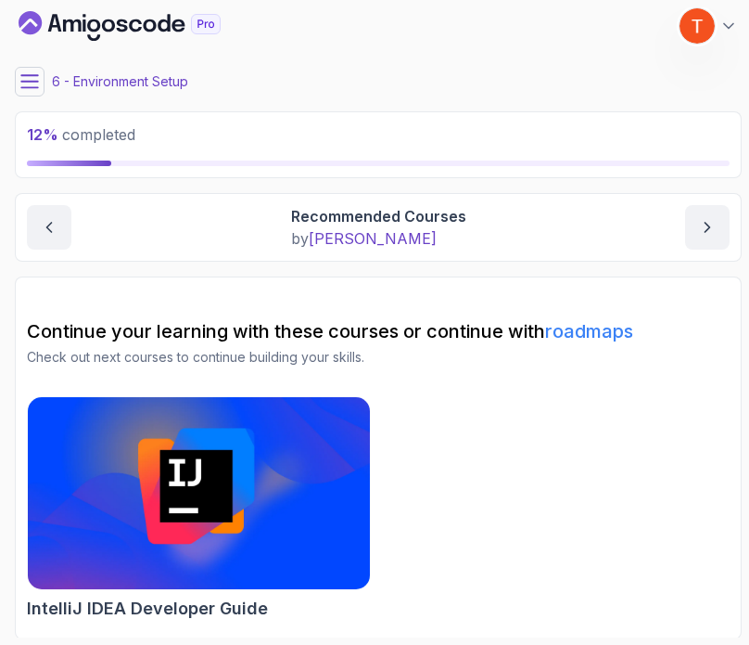
scroll to position [7, 0]
click at [709, 222] on icon "next content" at bounding box center [707, 227] width 19 height 19
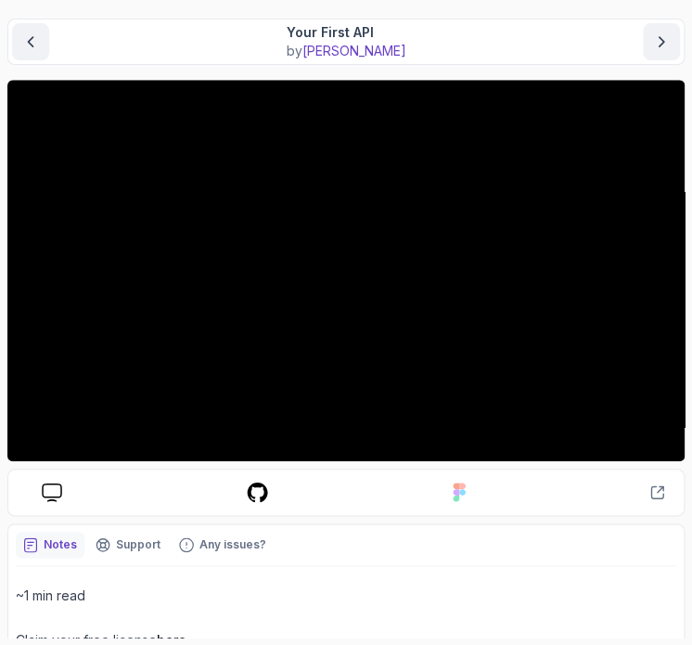
scroll to position [142, 0]
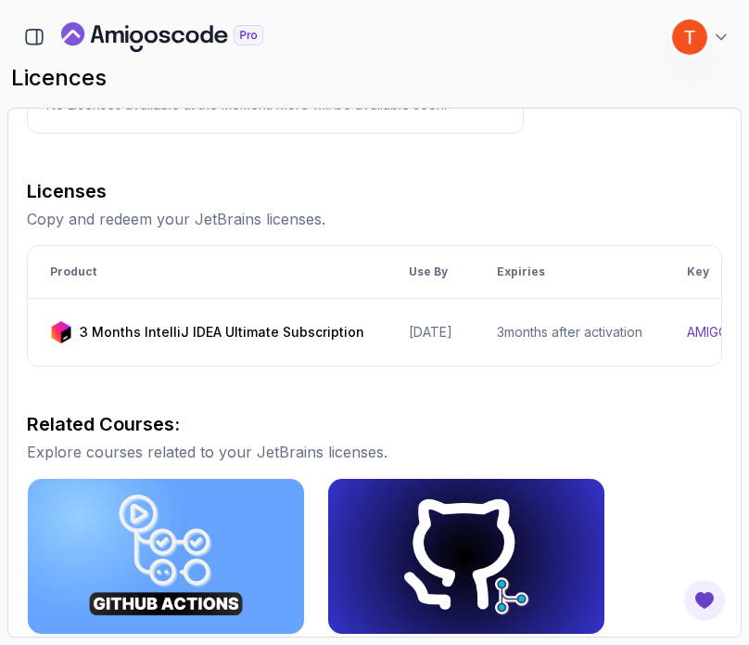
scroll to position [0, 361]
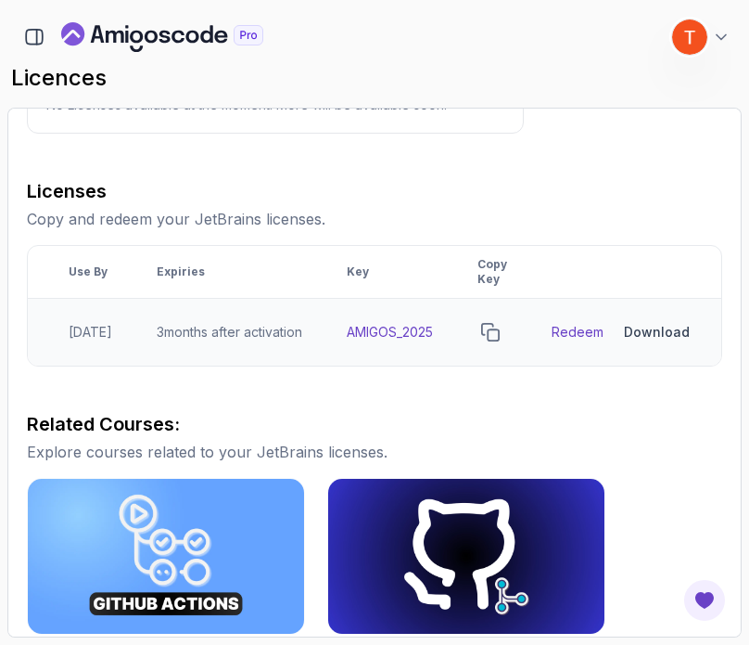
click at [655, 326] on div "Download" at bounding box center [657, 332] width 66 height 19
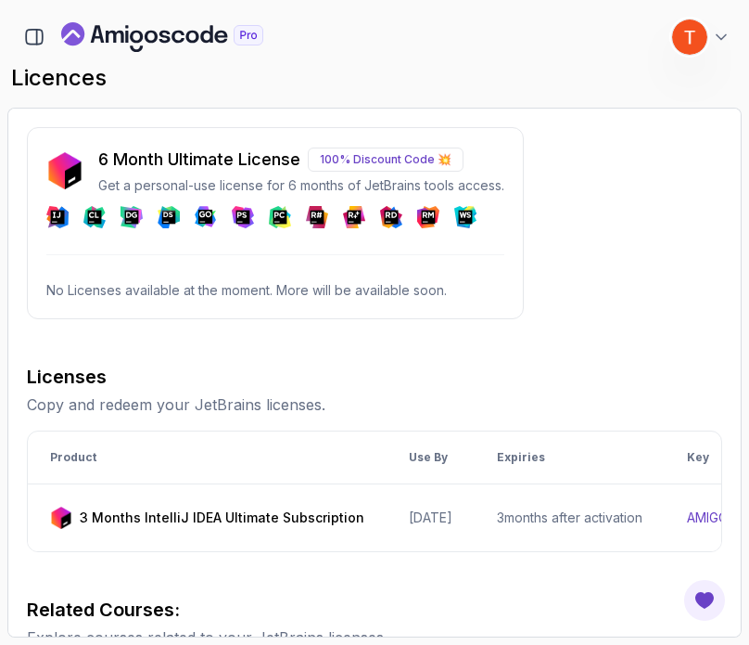
drag, startPoint x: 615, startPoint y: 168, endPoint x: 627, endPoint y: 166, distance: 12.2
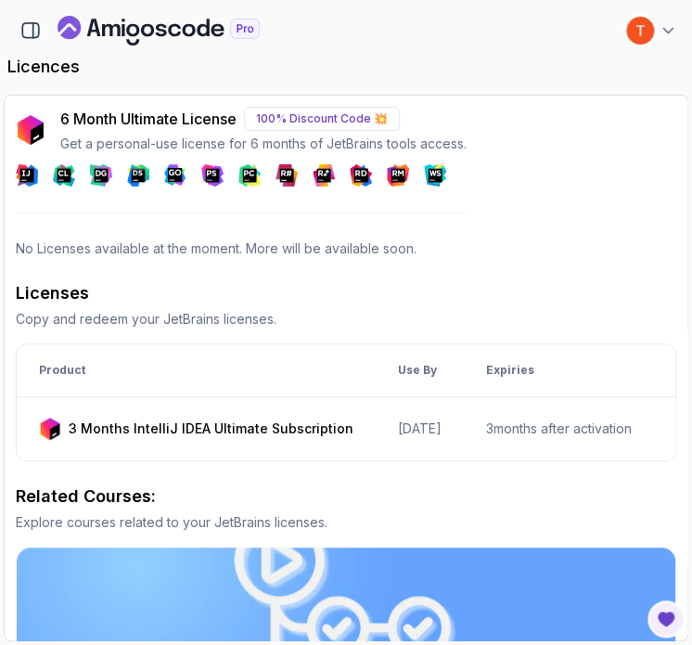
scroll to position [0, 384]
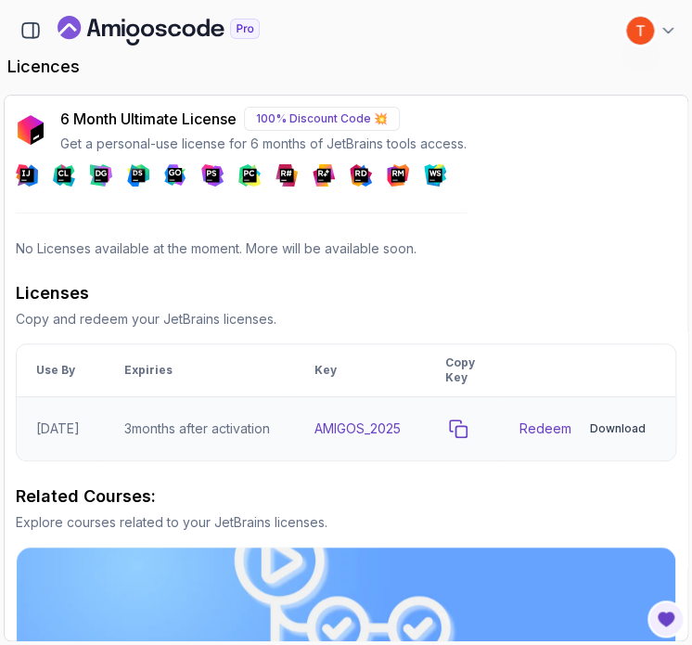
click at [459, 422] on icon "copy-button" at bounding box center [458, 428] width 19 height 19
